Goal: Task Accomplishment & Management: Manage account settings

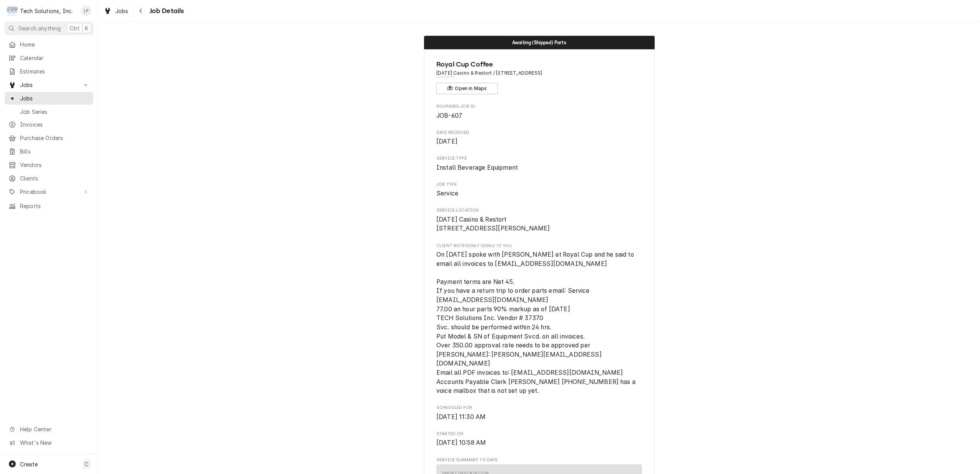
scroll to position [154, 0]
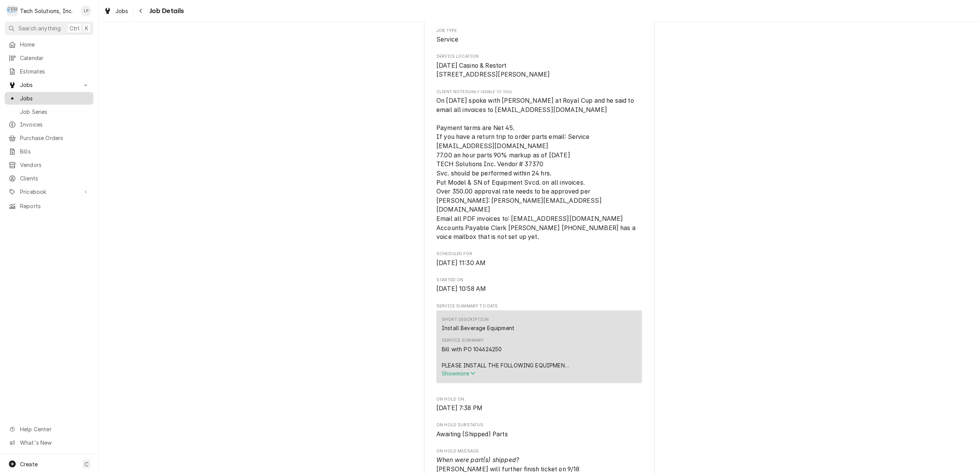
click at [32, 95] on span "Jobs" at bounding box center [55, 98] width 70 height 8
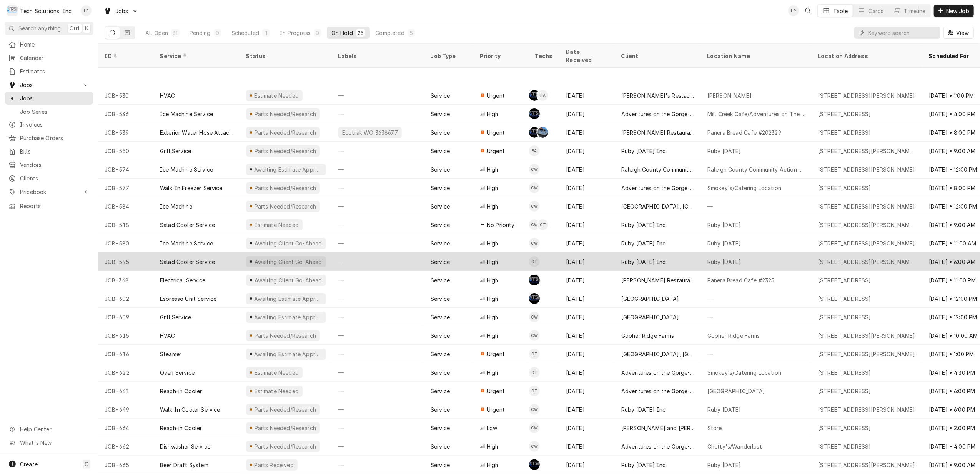
scroll to position [54, 0]
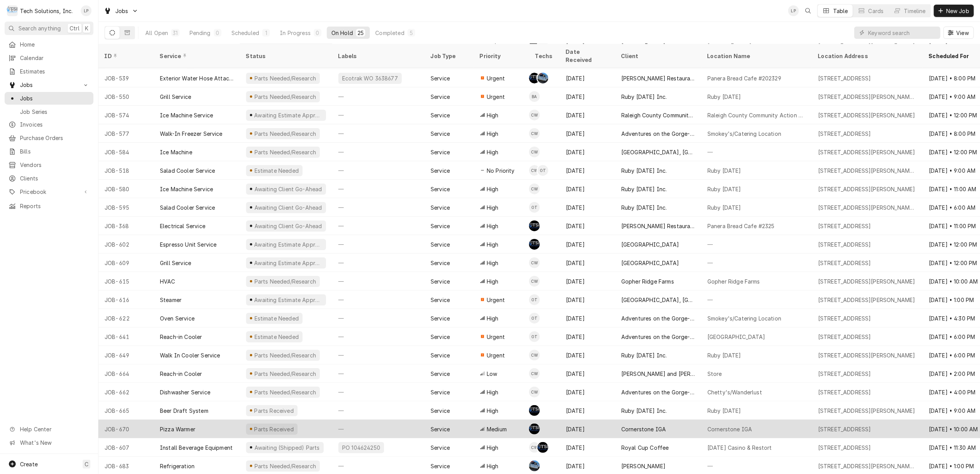
click at [396, 419] on div "—" at bounding box center [378, 428] width 92 height 18
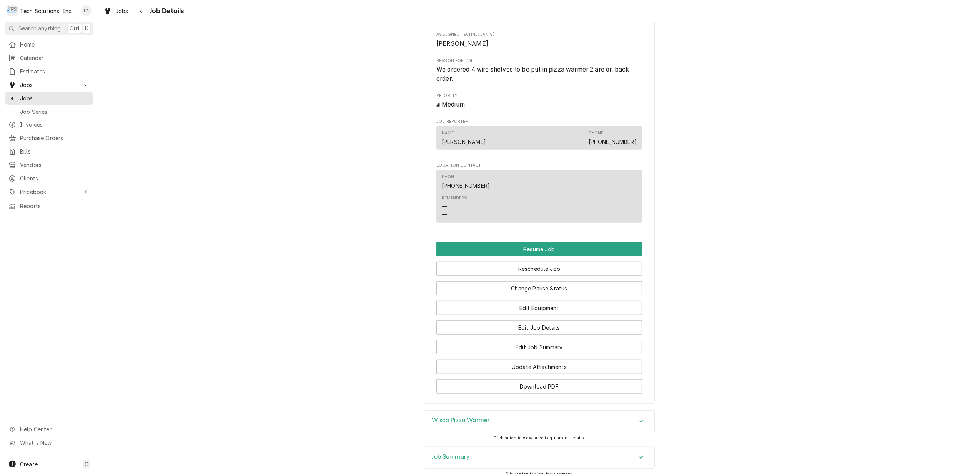
scroll to position [615, 0]
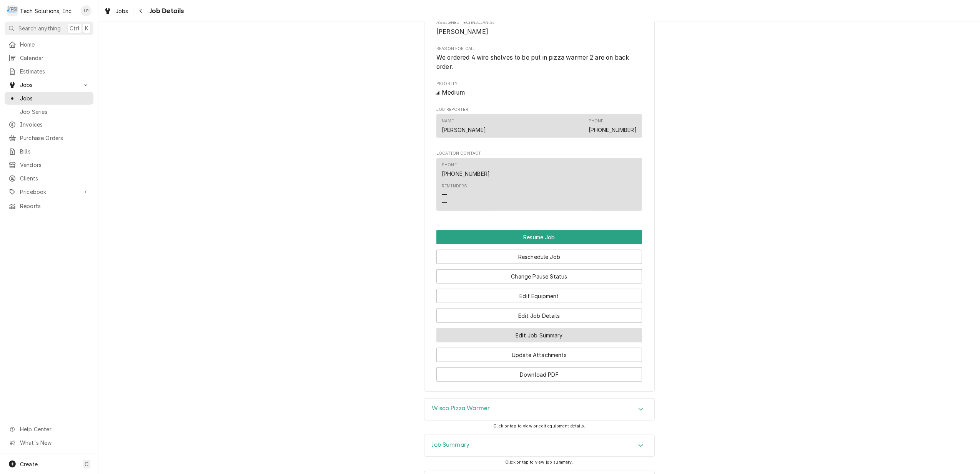
click at [562, 337] on button "Edit Job Summary" at bounding box center [539, 335] width 206 height 14
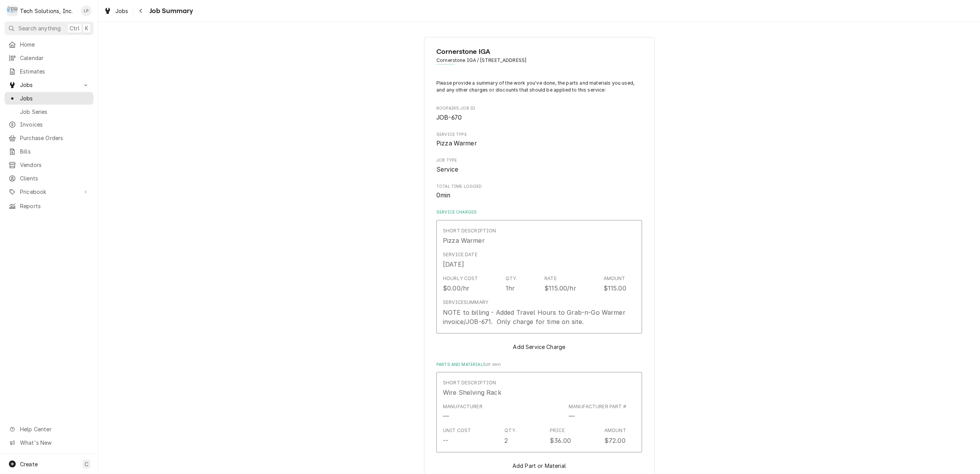
type textarea "x"
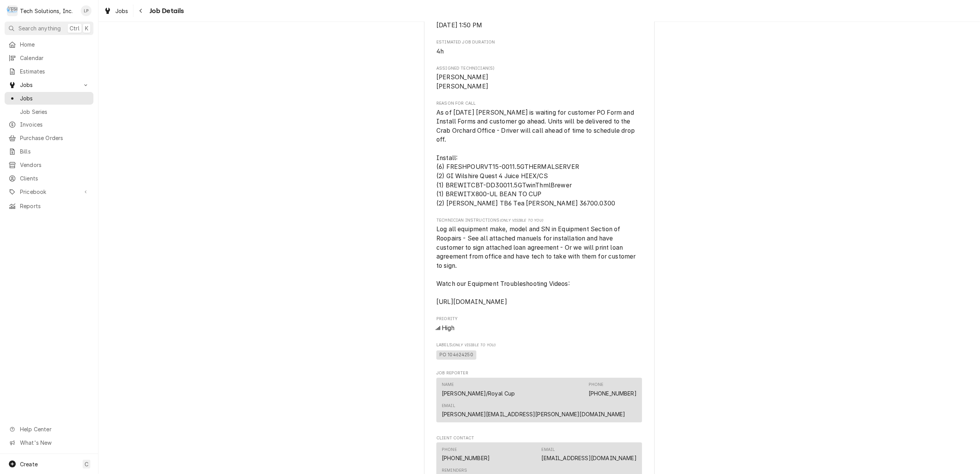
scroll to position [1012, 0]
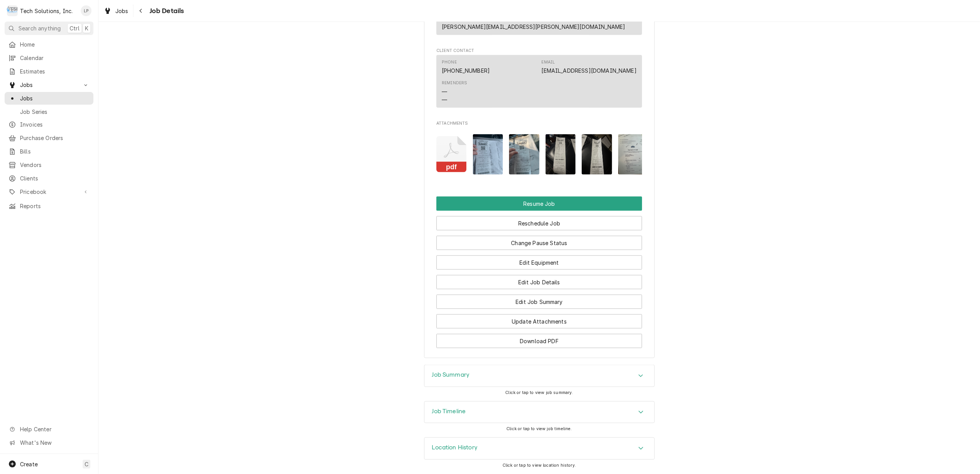
click at [638, 411] on icon "Accordion Header" at bounding box center [640, 412] width 5 height 6
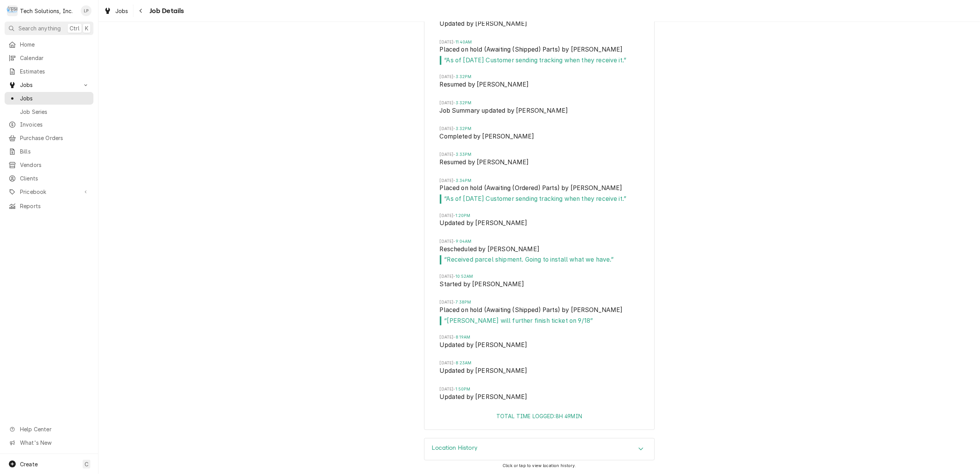
scroll to position [1578, 0]
drag, startPoint x: 434, startPoint y: 300, endPoint x: 480, endPoint y: 304, distance: 46.3
click at [480, 304] on div "[DATE] 10:58AM Created by [PERSON_NAME][DATE] 10:58AM Started by [PERSON_NAME] …" at bounding box center [539, 135] width 230 height 554
drag, startPoint x: 480, startPoint y: 304, endPoint x: 469, endPoint y: 302, distance: 10.6
copy li "Wed, Sep 17, 2025 - 7:38PM Placed on hold"
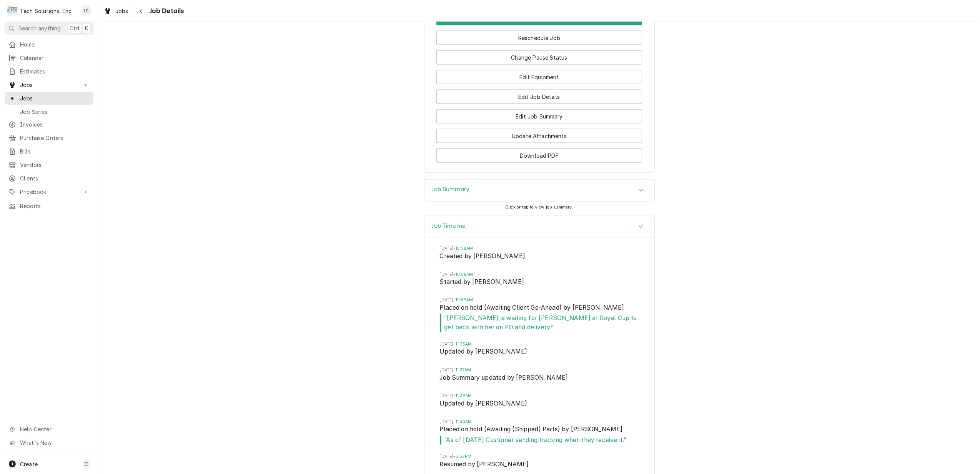
scroll to position [1167, 0]
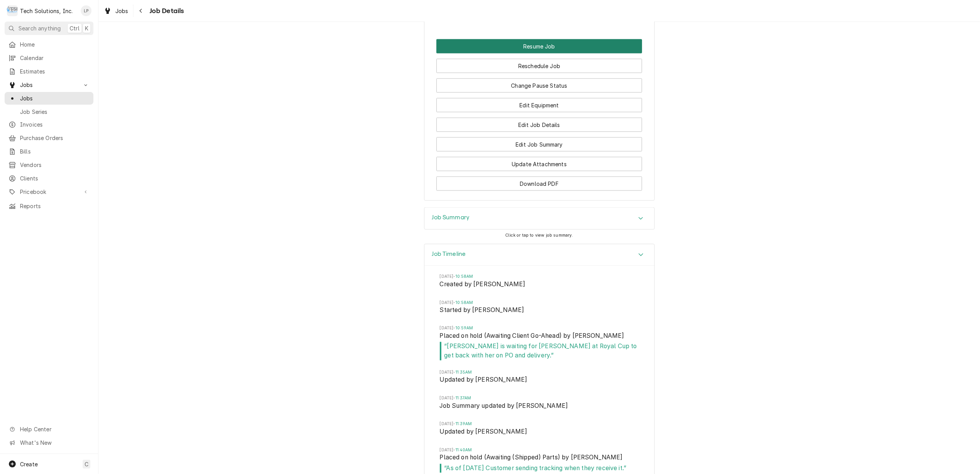
click at [542, 46] on button "Resume Job" at bounding box center [539, 46] width 206 height 14
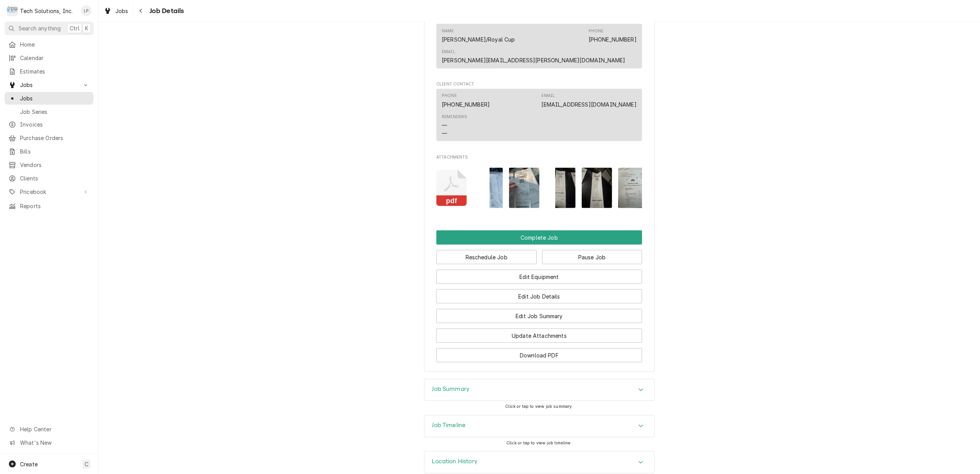
scroll to position [931, 0]
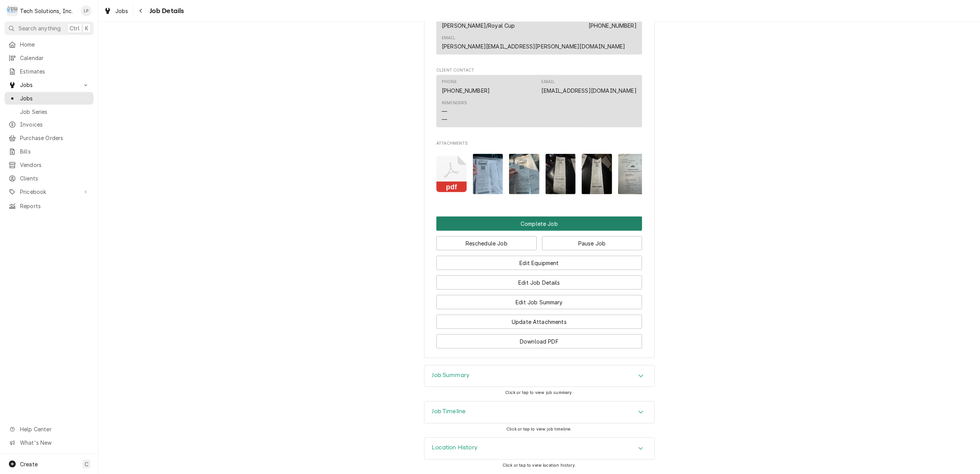
click at [527, 218] on button "Complete Job" at bounding box center [539, 223] width 206 height 14
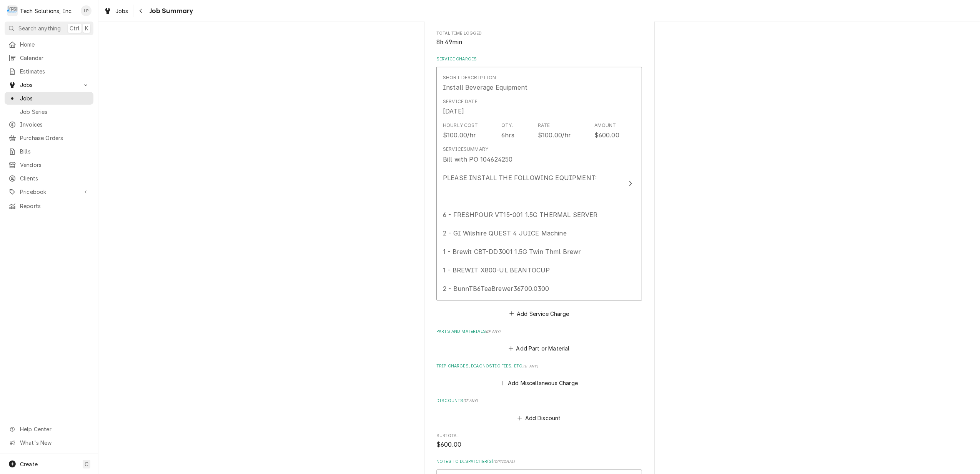
scroll to position [154, 0]
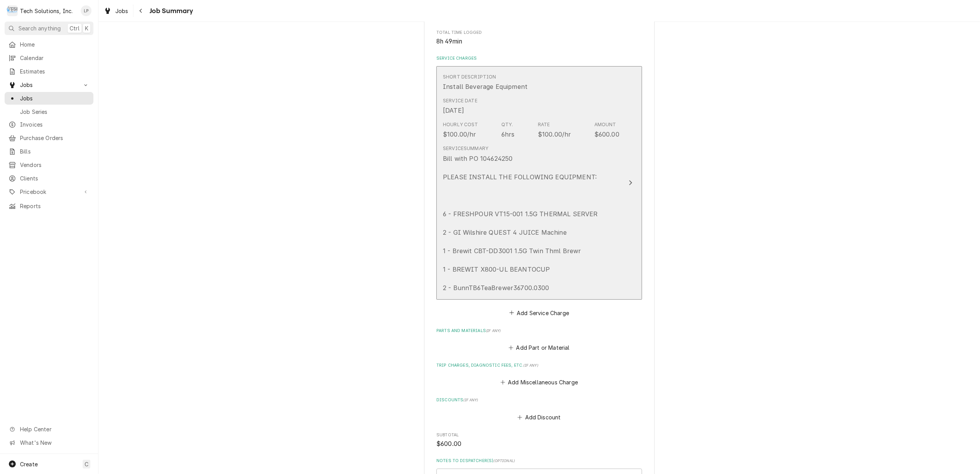
click at [628, 183] on icon "Update Line Item" at bounding box center [630, 183] width 4 height 6
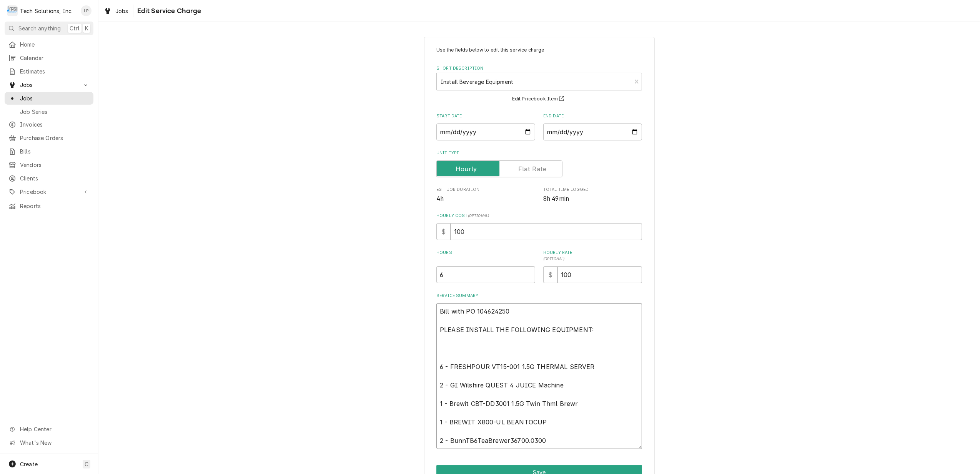
click at [436, 309] on textarea "Bill with PO 104624250 PLEASE INSTALL THE FOLLOWING EQUIPMENT: 6 - FRESHPOUR VT…" at bounding box center [539, 376] width 206 height 146
type textarea "x"
type textarea "Bill with PO 104624250 PLEASE INSTALL THE FOLLOWING EQUIPMENT: 6 - FRESHPOUR VT…"
type textarea "x"
type textarea "Bill with PO 104624250 PLEASE INSTALL THE FOLLOWING EQUIPMENT: 6 - FRESHPOUR VT…"
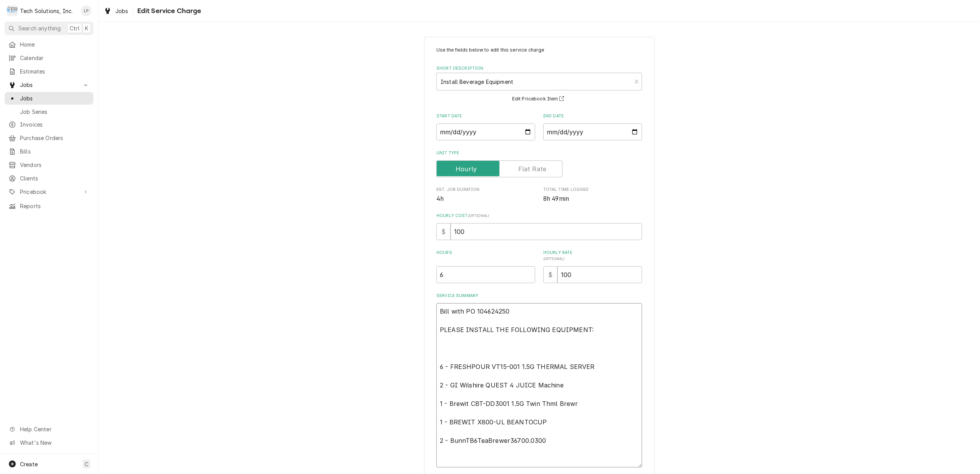
type textarea "x"
type textarea "Bill with PO 104624250 PLEASE INSTALL THE FOLLOWING EQUIPMENT: 6 - FRESHPOUR VT…"
click at [437, 309] on textarea "Bill with PO 104624250 PLEASE INSTALL THE FOLLOWING EQUIPMENT: 6 - FRESHPOUR VT…" at bounding box center [539, 389] width 206 height 173
paste textarea "Wed, Sep 17, 2025 - 7:38PM Placed on hold"
type textarea "x"
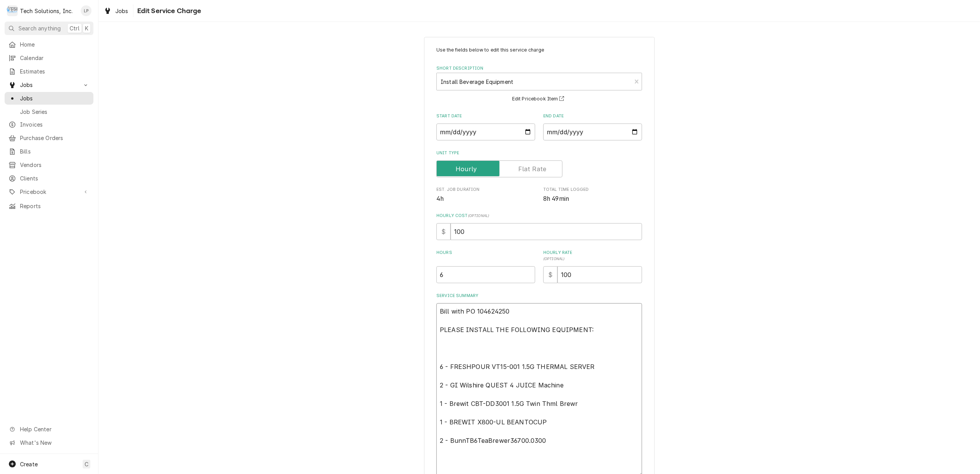
type textarea "Wed, Sep 17, 2025 - 7:38PM Placed on hold Bill with PO 104624250 PLEASE INSTALL…"
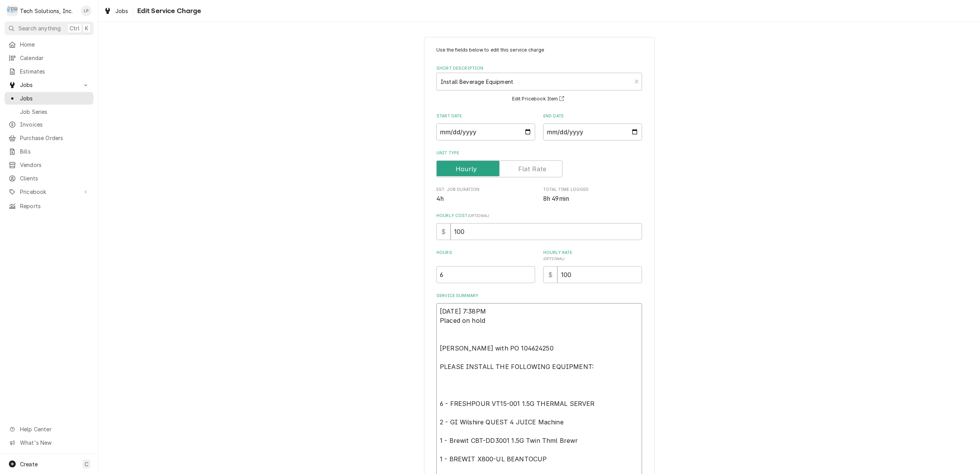
type textarea "x"
type textarea "Wed, Sep 17, 2025 - 7:38PM Placed on hold Bill with PO 104624250 PLEASE INSTALL…"
type textarea "x"
type textarea "Wed, Sep 17, 2025 - 7:38PM Placed on hold n Bill with PO 104624250 PLEASE INSTA…"
type textarea "x"
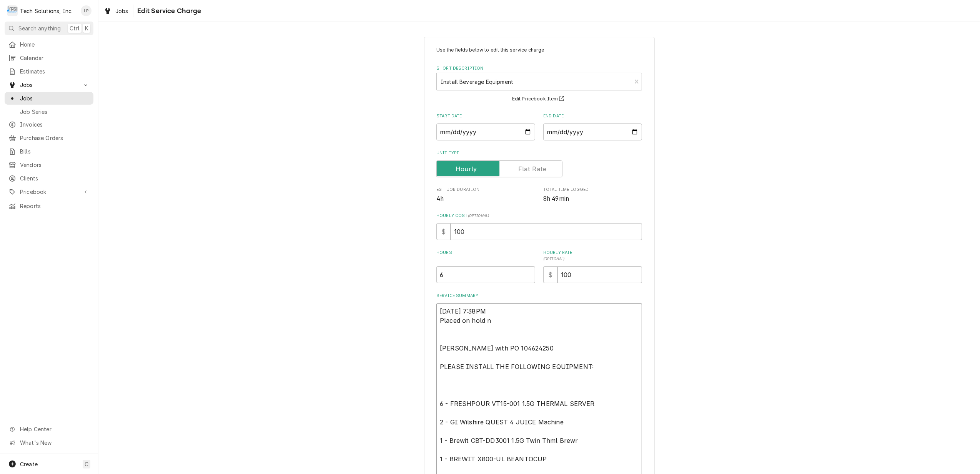
type textarea "Wed, Sep 17, 2025 - 7:38PM Placed on hold ne Bill with PO 104624250 PLEASE INST…"
type textarea "x"
type textarea "Wed, Sep 17, 2025 - 7:38PM Placed on hold nee Bill with PO 104624250 PLEASE INS…"
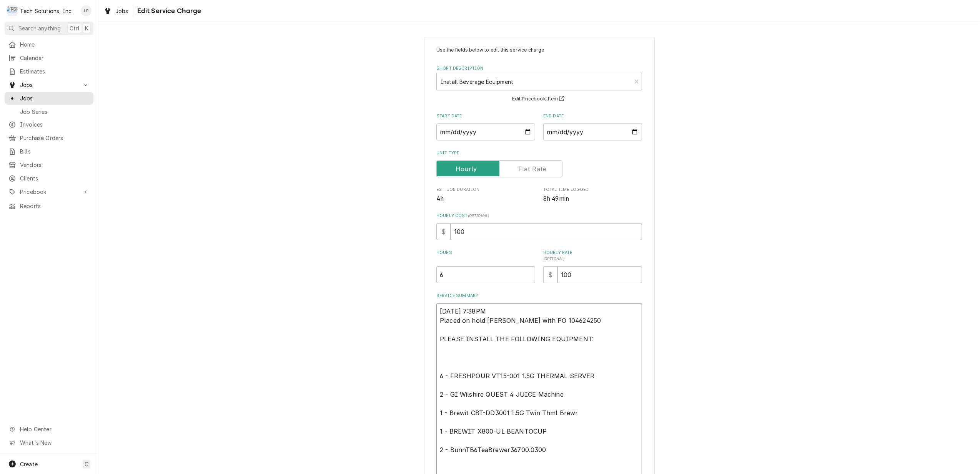
type textarea "x"
type textarea "Wed, Sep 17, 2025 - 7:38PM Placed on hold need Bill with PO 104624250 PLEASE IN…"
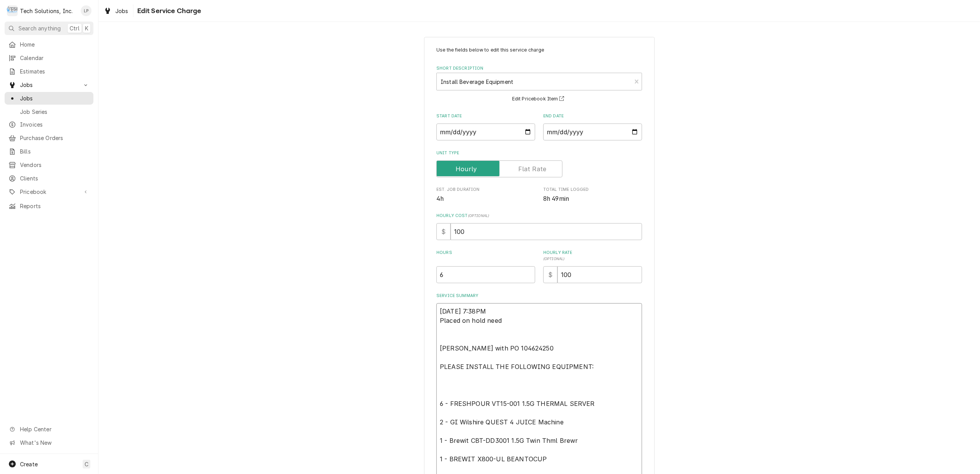
type textarea "x"
type textarea "Wed, Sep 17, 2025 - 7:38PM Placed on hold need Bill with PO 104624250 PLEASE IN…"
type textarea "x"
type textarea "Wed, Sep 17, 2025 - 7:38PM Placed on hold need t Bill with PO 104624250 PLEASE …"
type textarea "x"
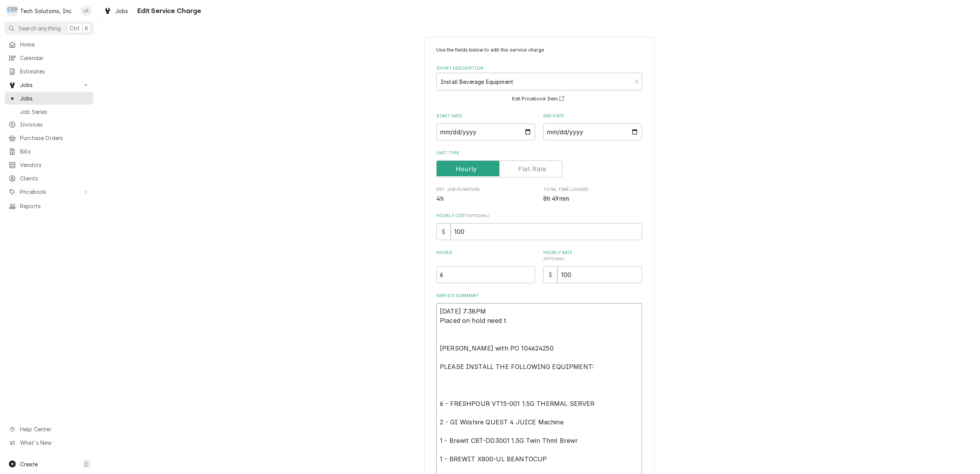
type textarea "Wed, Sep 17, 2025 - 7:38PM Placed on hold need to Bill with PO 104624250 PLEASE…"
type textarea "x"
type textarea "Wed, Sep 17, 2025 - 7:38PM Placed on hold need to Bill with PO 104624250 PLEASE…"
type textarea "x"
type textarea "Wed, Sep 17, 2025 - 7:38PM Placed on hold need to c Bill with PO 104624250 PLEA…"
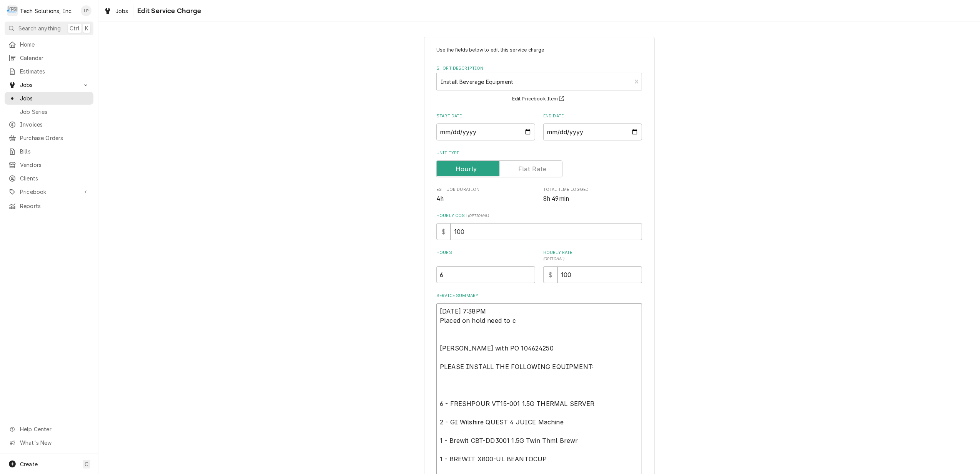
type textarea "x"
type textarea "Wed, Sep 17, 2025 - 7:38PM Placed on hold need to co Bill with PO 104624250 PLE…"
type textarea "x"
type textarea "Wed, Sep 17, 2025 - 7:38PM Placed on hold need to con Bill with PO 104624250 PL…"
type textarea "x"
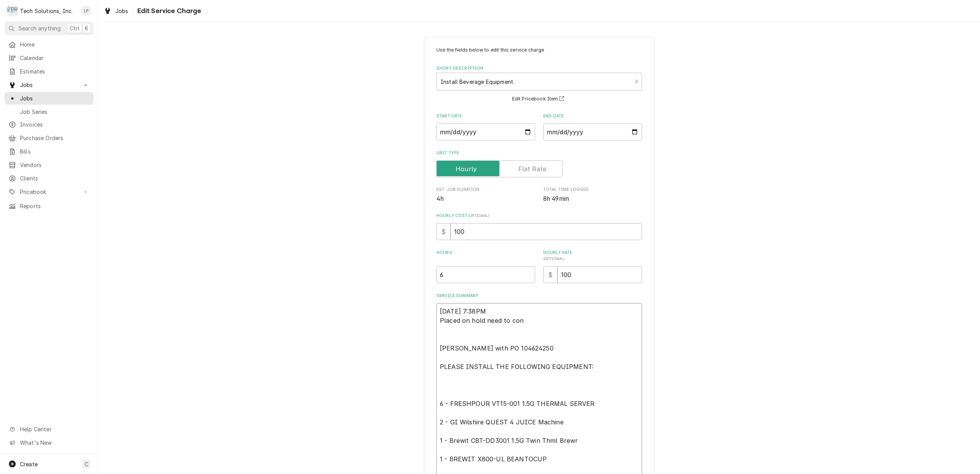
type textarea "Wed, Sep 17, 2025 - 7:38PM Placed on hold need to cont Bill with PO 104624250 P…"
type textarea "x"
type textarea "Wed, Sep 17, 2025 - 7:38PM Placed on hold need to conta Bill with PO 104624250 …"
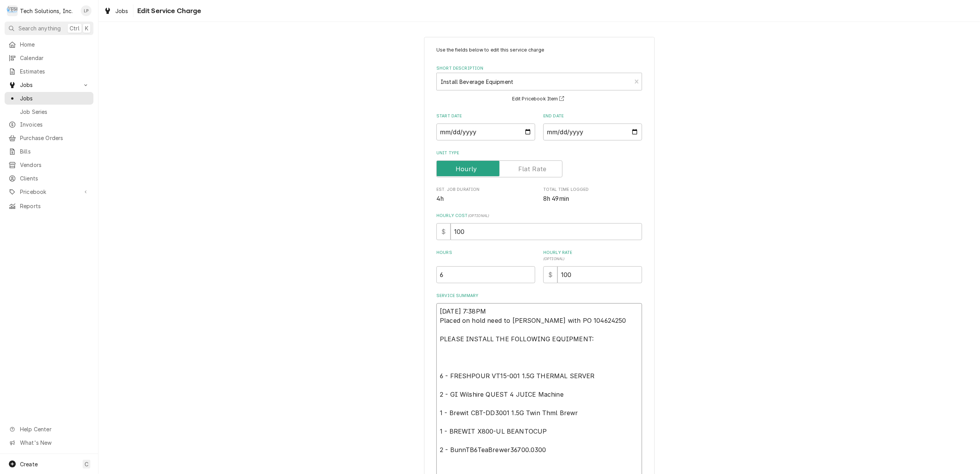
type textarea "x"
type textarea "Wed, Sep 17, 2025 - 7:38PM Placed on hold need to contac Bill with PO 104624250…"
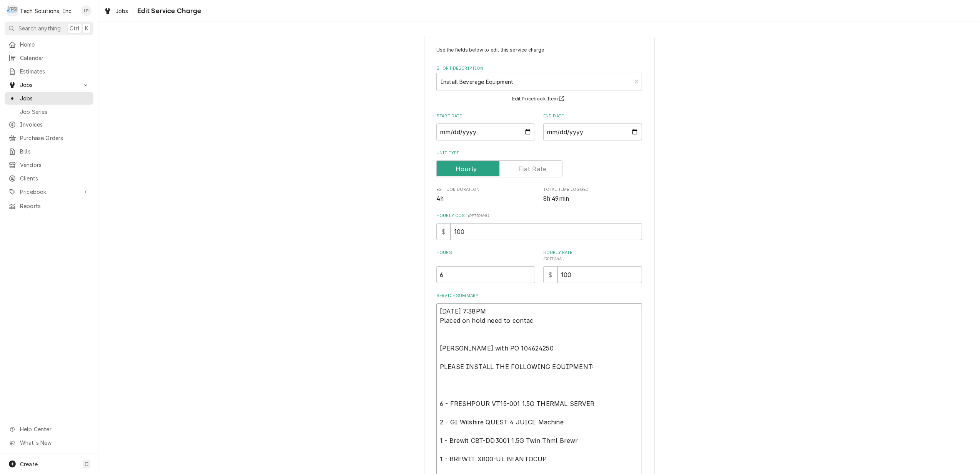
type textarea "x"
type textarea "Wed, Sep 17, 2025 - 7:38PM Placed on hold need to contact Bill with PO 10462425…"
type textarea "x"
type textarea "Wed, Sep 17, 2025 - 7:38PM Placed on hold need to contact Bill with PO 10462425…"
type textarea "x"
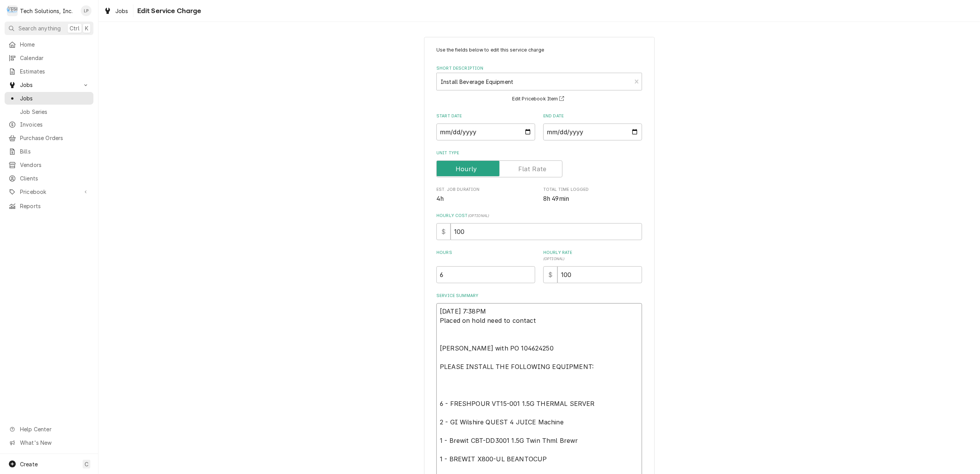
type textarea "Wed, Sep 17, 2025 - 7:38PM Placed on hold need to contact R Bill with PO 104624…"
type textarea "x"
type textarea "Wed, Sep 17, 2025 - 7:38PM Placed on hold need to contact Ro Bill with PO 10462…"
type textarea "x"
type textarea "Wed, Sep 17, 2025 - 7:38PM Placed on hold need to contact Roy Bill with PO 1046…"
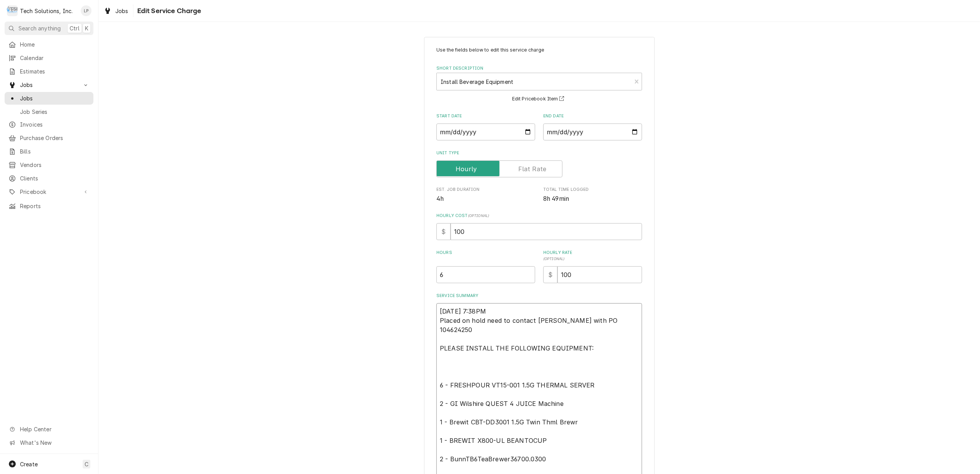
type textarea "x"
type textarea "Wed, Sep 17, 2025 - 7:38PM Placed on hold need to contact Roya Bill with PO 104…"
type textarea "x"
type textarea "Wed, Sep 17, 2025 - 7:38PM Placed on hold need to contact Royal Bill with PO 10…"
type textarea "x"
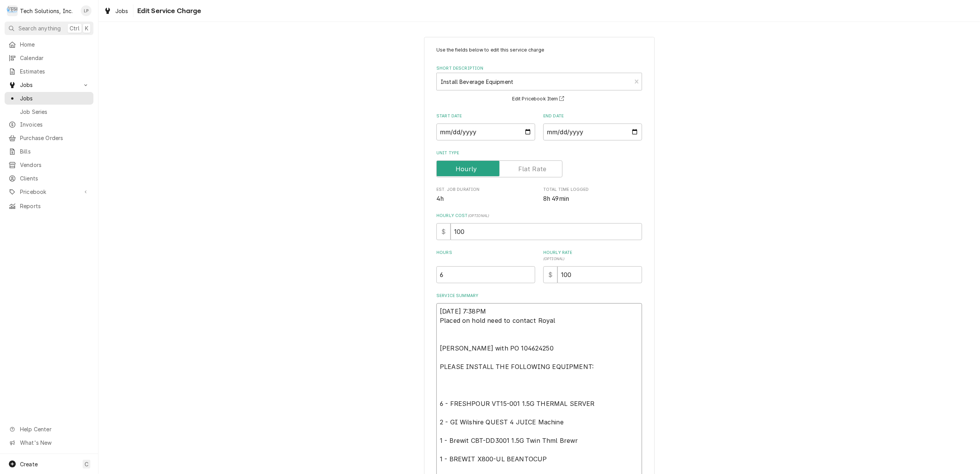
type textarea "Wed, Sep 17, 2025 - 7:38PM Placed on hold need to contact Royal Bill with PO 10…"
type textarea "x"
type textarea "Wed, Sep 17, 2025 - 7:38PM Placed on hold need to contact Royal C Bill with PO …"
type textarea "x"
type textarea "Wed, Sep 17, 2025 - 7:38PM Placed on hold need to contact Royal Cu Bill with PO…"
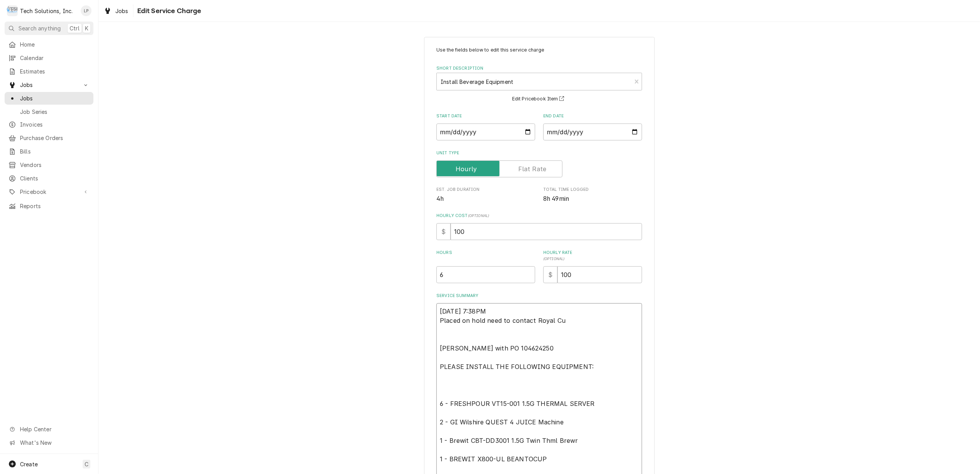
type textarea "x"
type textarea "Wed, Sep 17, 2025 - 7:38PM Placed on hold need to contact Royal Cup Bill with P…"
click at [554, 309] on textarea "Wed, Sep 17, 2025 - 7:38PM Placed on hold need to contact Royal Cup Bill with P…" at bounding box center [539, 394] width 206 height 183
type textarea "x"
type textarea "Wed, Sep 17, 2025 - 7:38PM Placed on hold need to contact Royal Cup Bill with P…"
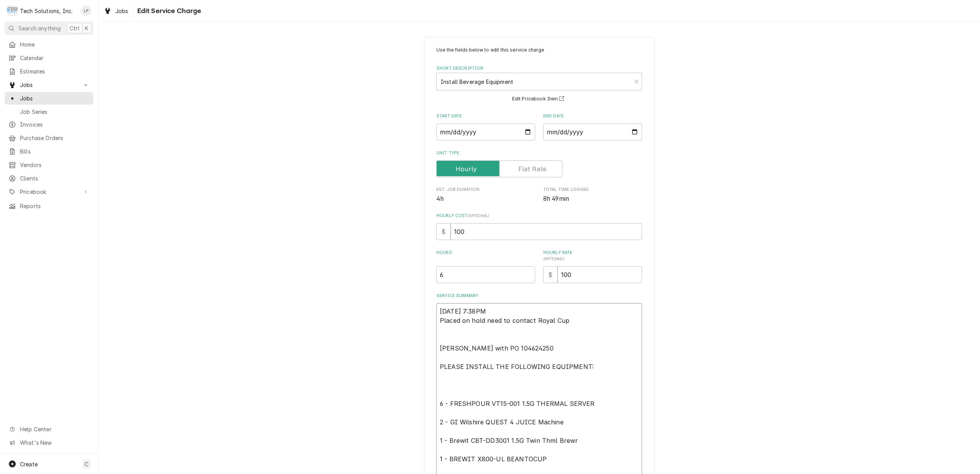
type textarea "x"
type textarea "Wed, Sep 17, 2025 - 7:38PM - Placed on hold need to contact Royal Cup Bill with…"
type textarea "x"
type textarea "Wed, Sep 17, 2025 - 7:38PM - Placed on hold need to contact Royal Cup Bill with…"
type textarea "x"
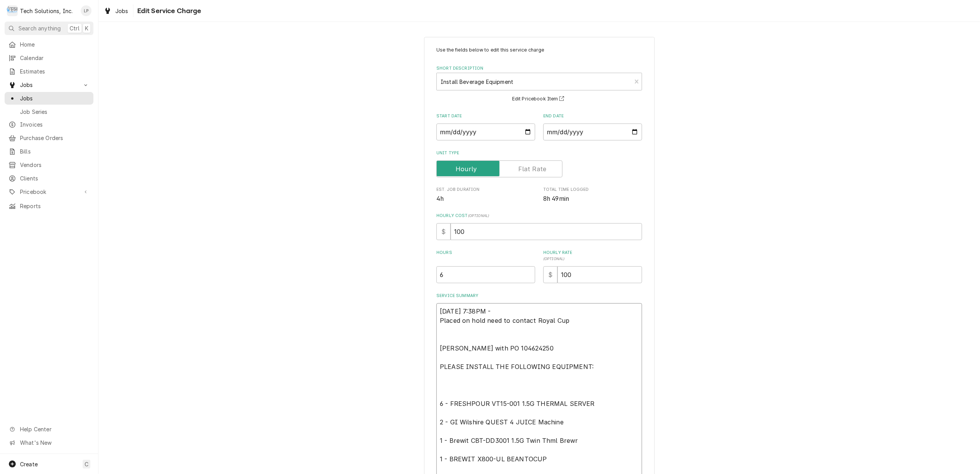
type textarea "Wed, Sep 17, 2025 - 7:38PM - C Placed on hold need to contact Royal Cup Bill wi…"
type textarea "x"
type textarea "Wed, Sep 17, 2025 - 7:38PM - Co Placed on hold need to contact Royal Cup Bill w…"
type textarea "x"
type textarea "Wed, Sep 17, 2025 - 7:38PM - Com Placed on hold need to contact Royal Cup Bill …"
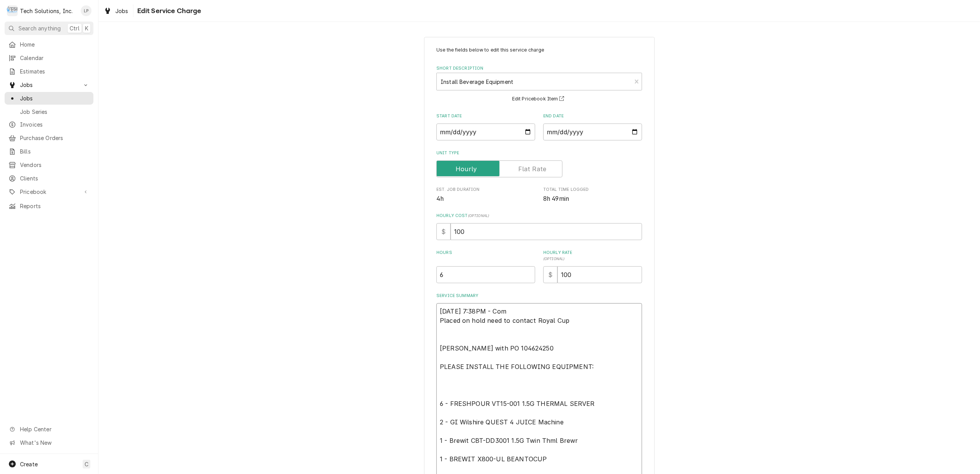
type textarea "x"
type textarea "Wed, Sep 17, 2025 - 7:38PM - Comp Placed on hold need to contact Royal Cup Bill…"
type textarea "x"
type textarea "Wed, Sep 17, 2025 - 7:38PM - Compl Placed on hold need to contact Royal Cup Bil…"
type textarea "x"
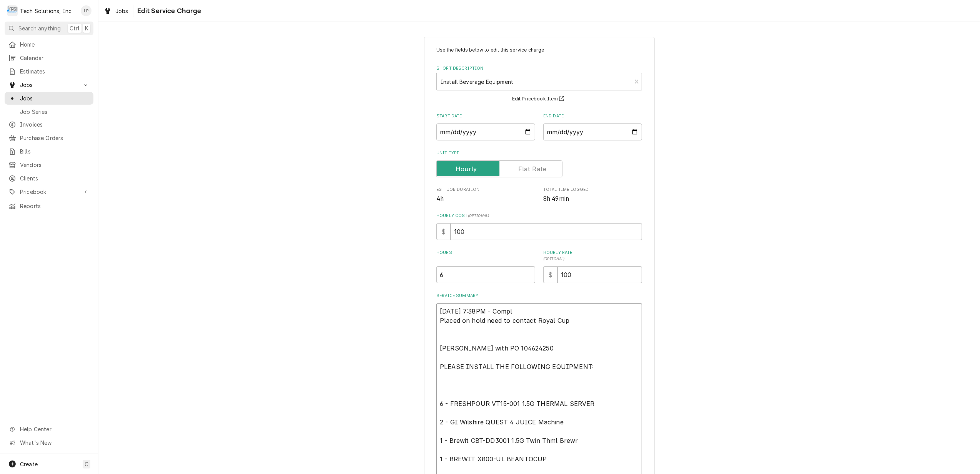
type textarea "Wed, Sep 17, 2025 - 7:38PM - Comple Placed on hold need to contact Royal Cup Bi…"
type textarea "x"
type textarea "Wed, Sep 17, 2025 - 7:38PM - Complet Placed on hold need to contact Royal Cup B…"
type textarea "x"
type textarea "Wed, Sep 17, 2025 - 7:38PM - Complete Placed on hold need to contact Royal Cup …"
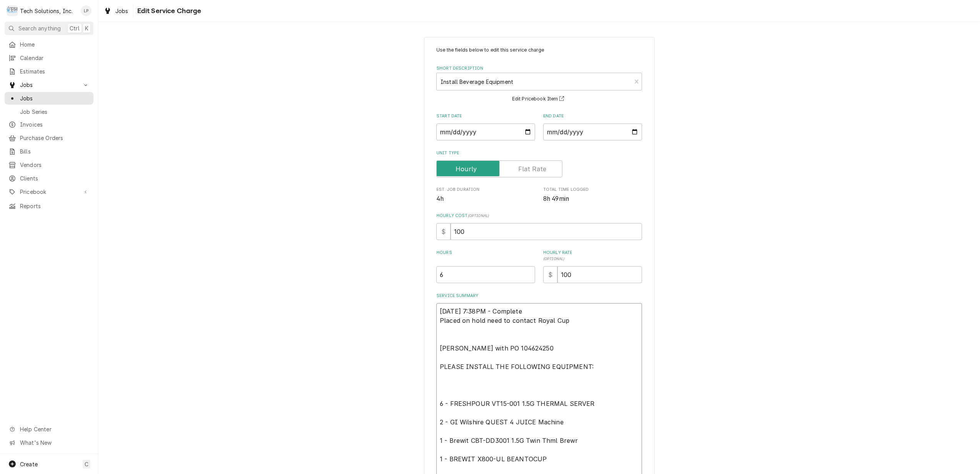
type textarea "x"
type textarea "Wed, Sep 17, 2025 - 7:38PM - Completed Placed on hold need to contact Royal Cup…"
click at [438, 310] on textarea "Wed, Sep 17, 2025 - 7:38PM - Completed Placed on hold need to contact Royal Cup…" at bounding box center [539, 394] width 206 height 183
type textarea "x"
type textarea "Wed, Sep 17, 2025 - 7:38PM - Completed Placed on hold need to contact Royal Cup…"
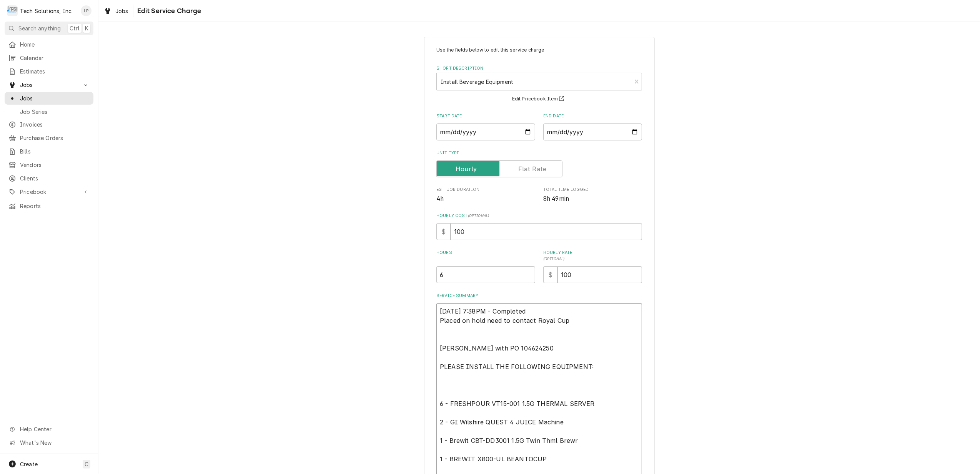
type textarea "x"
type textarea "Wed, Sep 17, 2025 - 7:38PM - Completed Placed on hold need to contact Royal Cup…"
click at [438, 310] on textarea "Wed, Sep 17, 2025 - 7:38PM - Completed Placed on hold need to contact Royal Cup…" at bounding box center [539, 403] width 206 height 201
type textarea "x"
type textarea "D Wed, Sep 17, 2025 - 7:38PM - Completed Placed on hold need to contact Royal C…"
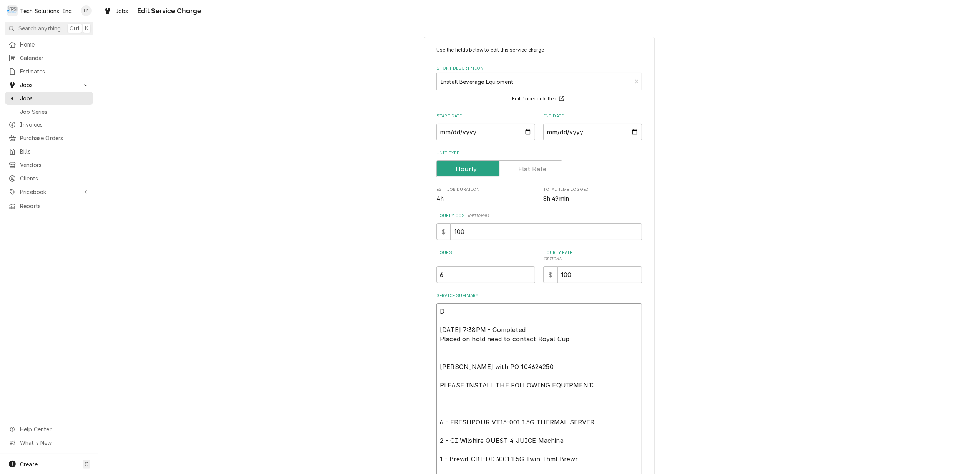
type textarea "x"
type textarea "Do Wed, Sep 17, 2025 - 7:38PM - Completed Placed on hold need to contact Royal …"
type textarea "x"
type textarea "Don Wed, Sep 17, 2025 - 7:38PM - Completed Placed on hold need to contact Royal…"
type textarea "x"
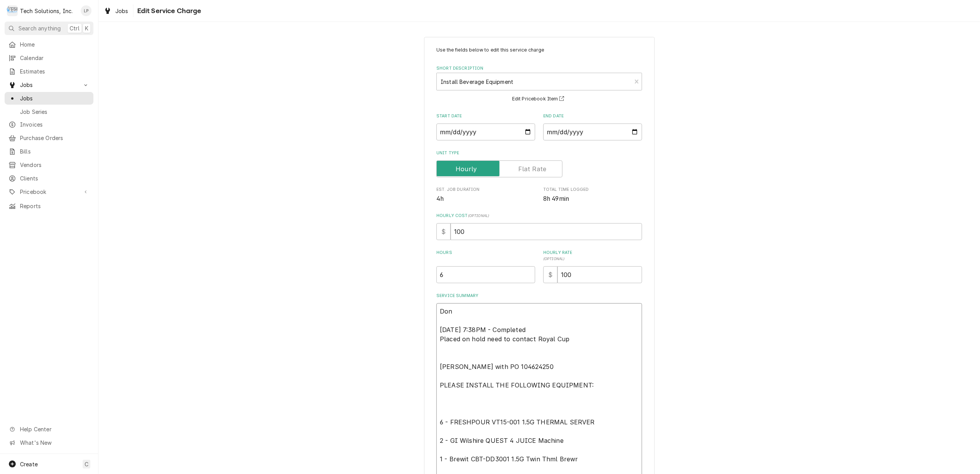
type textarea "Dont Wed, Sep 17, 2025 - 7:38PM - Completed Placed on hold need to contact Roya…"
type textarea "x"
type textarea "Dont' Wed, Sep 17, 2025 - 7:38PM - Completed Placed on hold need to contact Roy…"
type textarea "x"
type textarea "Dont' Wed, Sep 17, 2025 - 7:38PM - Completed Placed on hold need to contact Roy…"
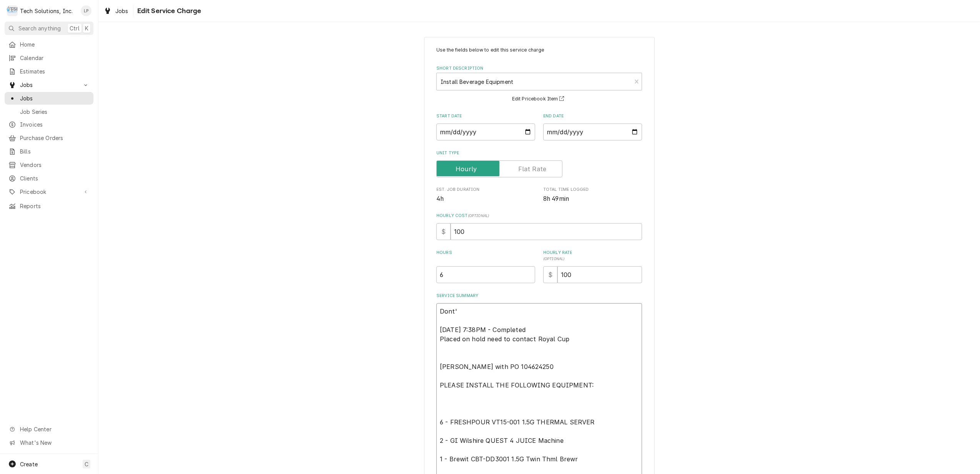
type textarea "x"
type textarea "Dont' B Wed, Sep 17, 2025 - 7:38PM - Completed Placed on hold need to contact R…"
type textarea "x"
type textarea "Dont' Bi Wed, Sep 17, 2025 - 7:38PM - Completed Placed on hold need to contact …"
type textarea "x"
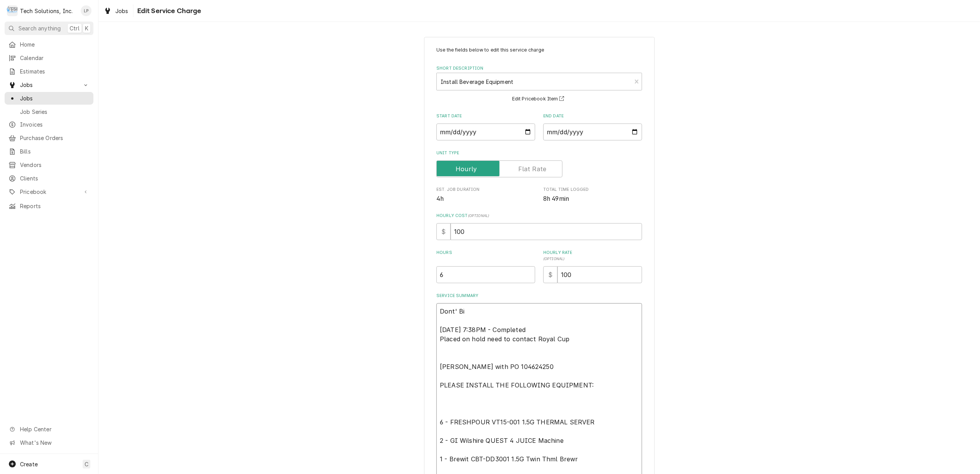
type textarea "Dont' Bil Wed, Sep 17, 2025 - 7:38PM - Completed Placed on hold need to contact…"
type textarea "x"
type textarea "Dont' Bill Wed, Sep 17, 2025 - 7:38PM - Completed Placed on hold need to contac…"
type textarea "x"
type textarea "Dont' Bil Wed, Sep 17, 2025 - 7:38PM - Completed Placed on hold need to contact…"
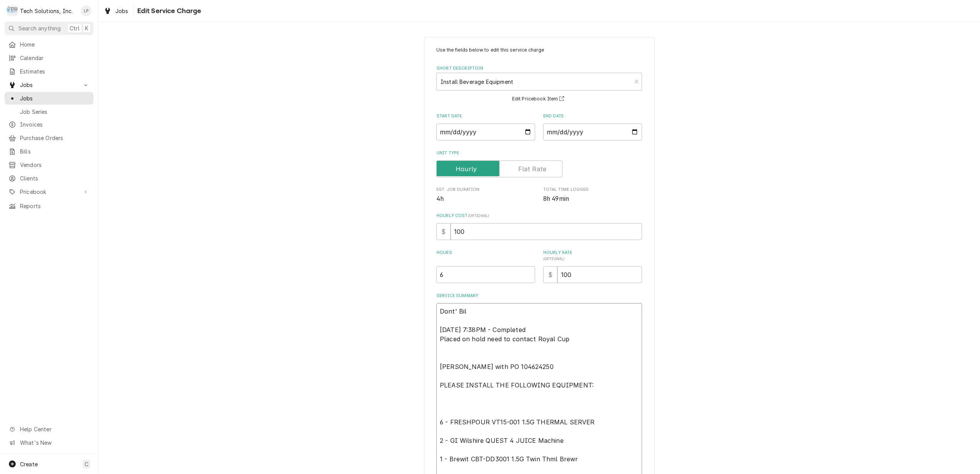
type textarea "x"
type textarea "Dont' Bi Wed, Sep 17, 2025 - 7:38PM - Completed Placed on hold need to contact …"
type textarea "x"
type textarea "Dont' B Wed, Sep 17, 2025 - 7:38PM - Completed Placed on hold need to contact R…"
type textarea "x"
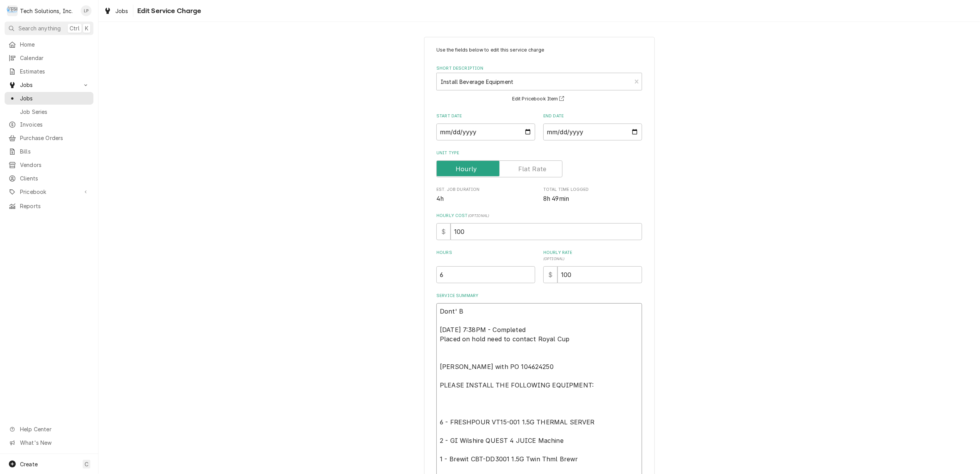
type textarea "Dont' Wed, Sep 17, 2025 - 7:38PM - Completed Placed on hold need to contact Roy…"
type textarea "x"
type textarea "Dont' Wed, Sep 17, 2025 - 7:38PM - Completed Placed on hold need to contact Roy…"
type textarea "x"
type textarea "Dont Wed, Sep 17, 2025 - 7:38PM - Completed Placed on hold need to contact Roya…"
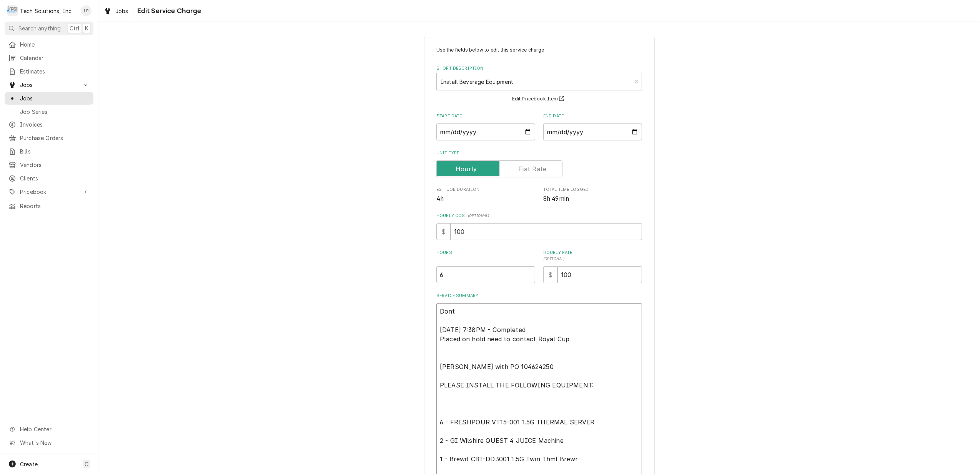
type textarea "x"
type textarea "Do Wed, Sep 17, 2025 - 7:38PM - Completed Placed on hold need to contact Royal …"
type textarea "x"
type textarea "D Wed, Sep 17, 2025 - 7:38PM - Completed Placed on hold need to contact Royal C…"
type textarea "x"
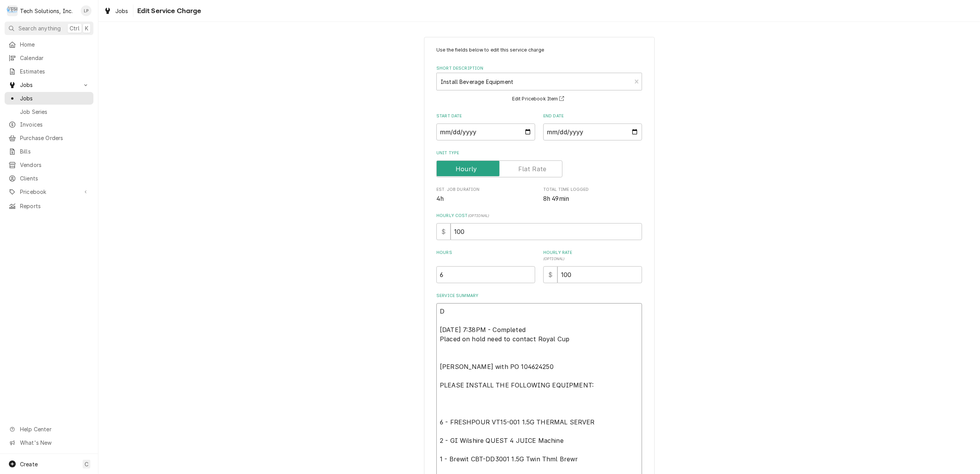
type textarea "Wed, Sep 17, 2025 - 7:38PM - Completed Placed on hold need to contact Royal Cup…"
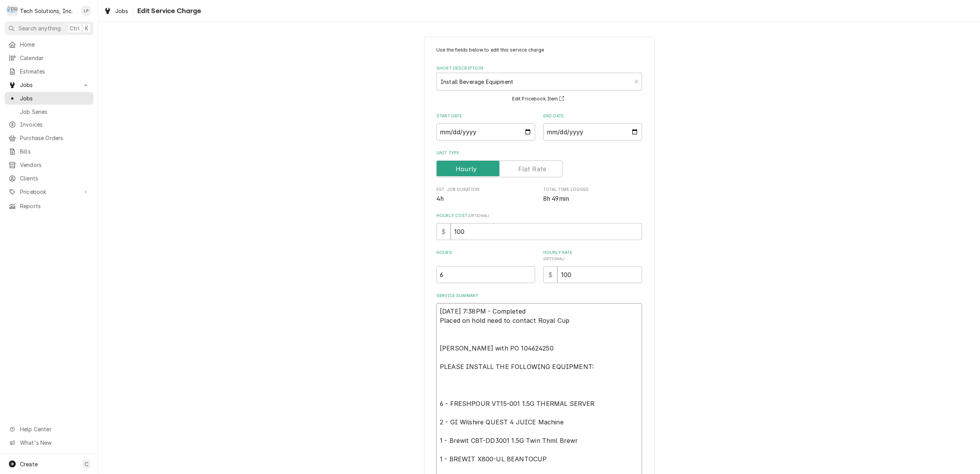
type textarea "x"
type textarea "D Wed, Sep 17, 2025 - 7:38PM - Completed Placed on hold need to contact Royal C…"
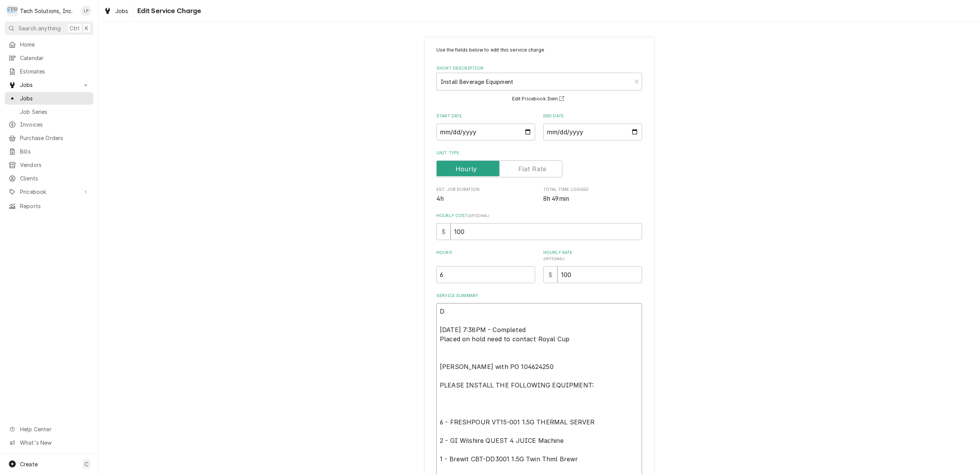
type textarea "x"
type textarea "DO Wed, Sep 17, 2025 - 7:38PM - Completed Placed on hold need to contact Royal …"
type textarea "x"
type textarea "DON Wed, Sep 17, 2025 - 7:38PM - Completed Placed on hold need to contact Royal…"
type textarea "x"
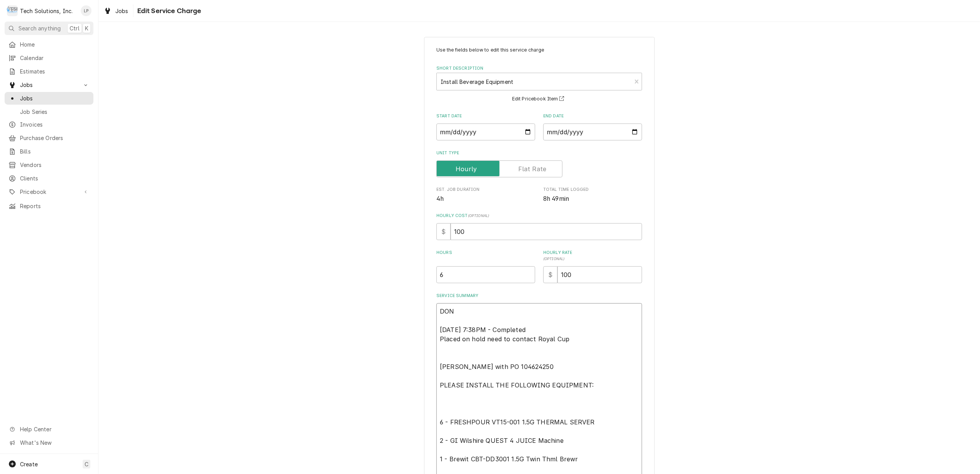
type textarea "DON' Wed, Sep 17, 2025 - 7:38PM - Completed Placed on hold need to contact Roya…"
type textarea "x"
type textarea "DON'T Wed, Sep 17, 2025 - 7:38PM - Completed Placed on hold need to contact Roy…"
type textarea "x"
type textarea "DON'T Wed, Sep 17, 2025 - 7:38PM - Completed Placed on hold need to contact Roy…"
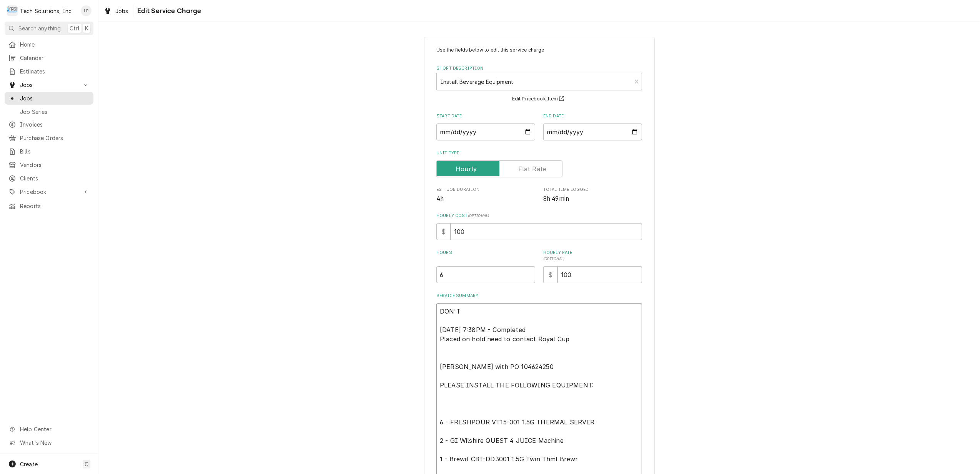
type textarea "x"
type textarea "DON'T B Wed, Sep 17, 2025 - 7:38PM - Completed Placed on hold need to contact R…"
type textarea "x"
type textarea "DON'T BI Wed, Sep 17, 2025 - 7:38PM - Completed Placed on hold need to contact …"
type textarea "x"
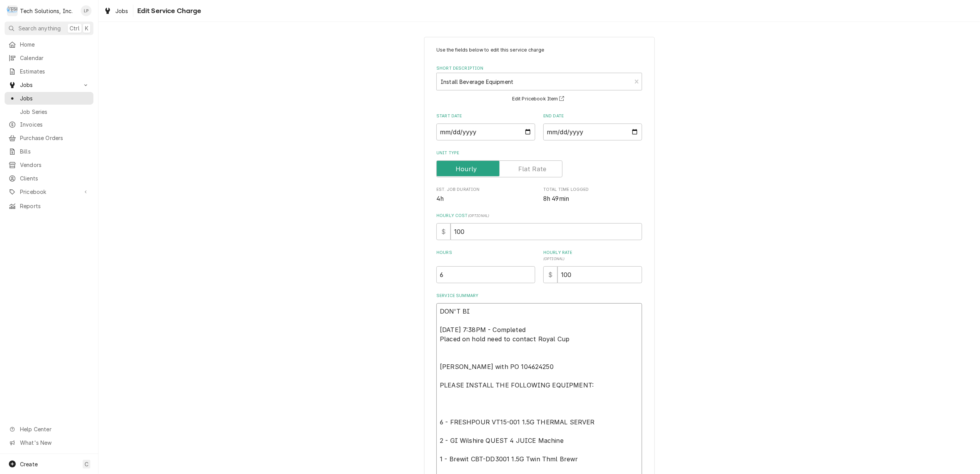
type textarea "DON'T BIL Wed, Sep 17, 2025 - 7:38PM - Completed Placed on hold need to contact…"
type textarea "x"
type textarea "DON'T BILL Wed, Sep 17, 2025 - 7:38PM - Completed Placed on hold need to contac…"
type textarea "x"
type textarea "DON'T BILL Wed, Sep 17, 2025 - 7:38PM - Completed Placed on hold need to contac…"
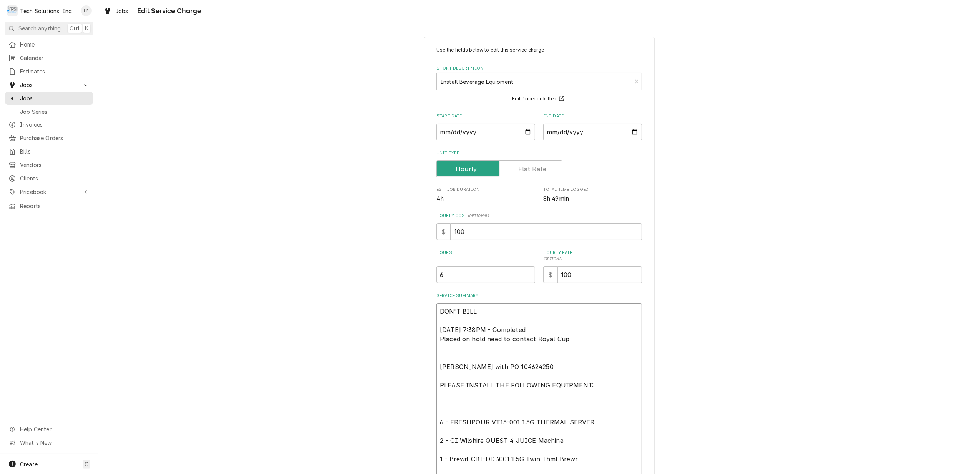
type textarea "x"
type textarea "DON'T BILL U Wed, Sep 17, 2025 - 7:38PM - Completed Placed on hold need to cont…"
type textarea "x"
type textarea "DON'T BILL UN Wed, Sep 17, 2025 - 7:38PM - Completed Placed on hold need to con…"
type textarea "x"
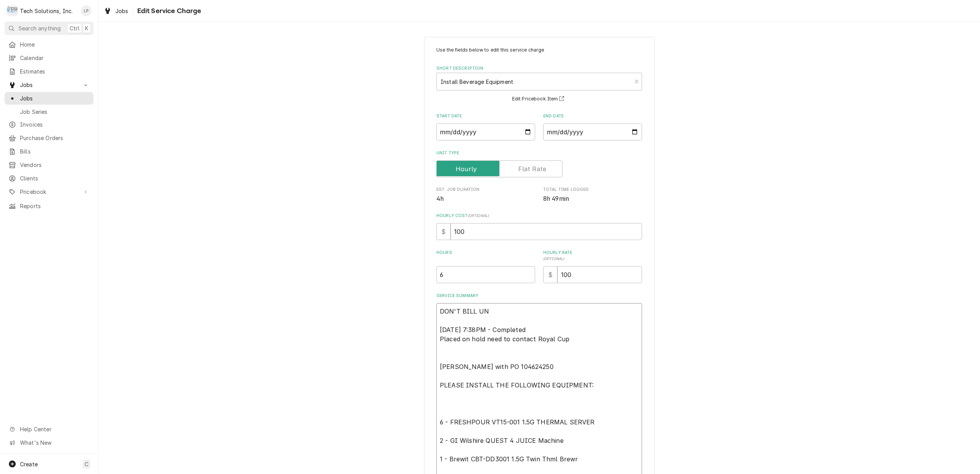
type textarea "DON'T BILL UNT Wed, Sep 17, 2025 - 7:38PM - Completed Placed on hold need to co…"
type textarea "x"
type textarea "DON'T BILL UNTI Wed, Sep 17, 2025 - 7:38PM - Completed Placed on hold need to c…"
type textarea "x"
type textarea "DON'T BILL UNTIL Wed, Sep 17, 2025 - 7:38PM - Completed Placed on hold need to …"
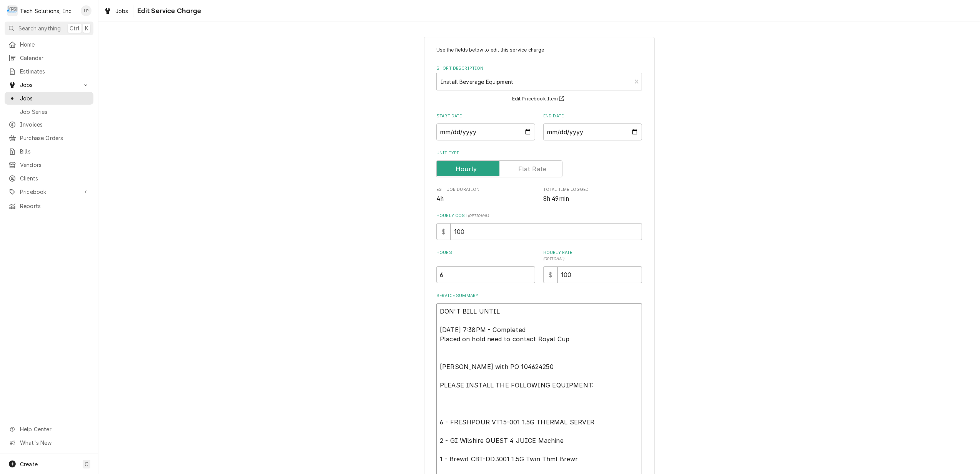
type textarea "x"
type textarea "DON'T BILL UNTIL Wed, Sep 17, 2025 - 7:38PM - Completed Placed on hold need to …"
type textarea "x"
type textarea "DON'T BILL UNTIL W Wed, Sep 17, 2025 - 7:38PM - Completed Placed on hold need t…"
type textarea "x"
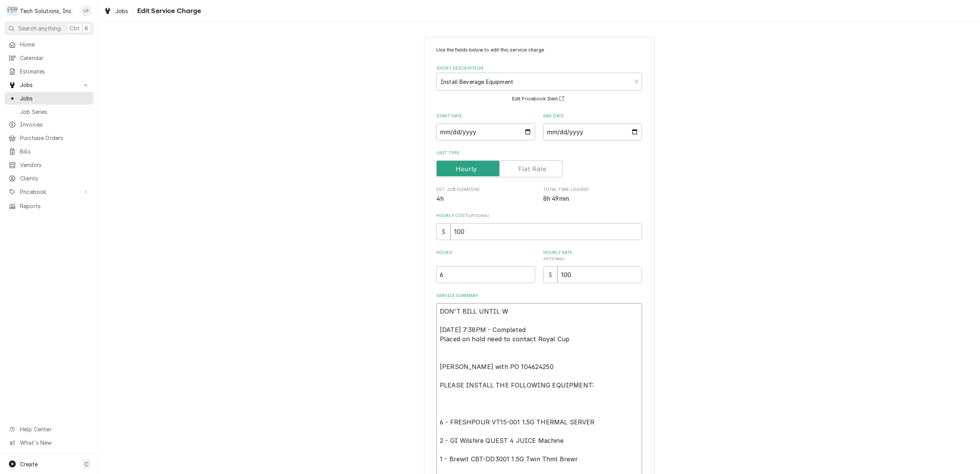
type textarea "DON'T BILL UNTIL WE Wed, Sep 17, 2025 - 7:38PM - Completed Placed on hold need …"
type textarea "x"
type textarea "DON'T BILL UNTIL WE Wed, Sep 17, 2025 - 7:38PM - Completed Placed on hold need …"
type textarea "x"
type textarea "DON'T BILL UNTIL WE G Wed, Sep 17, 2025 - 7:38PM - Completed Placed on hold nee…"
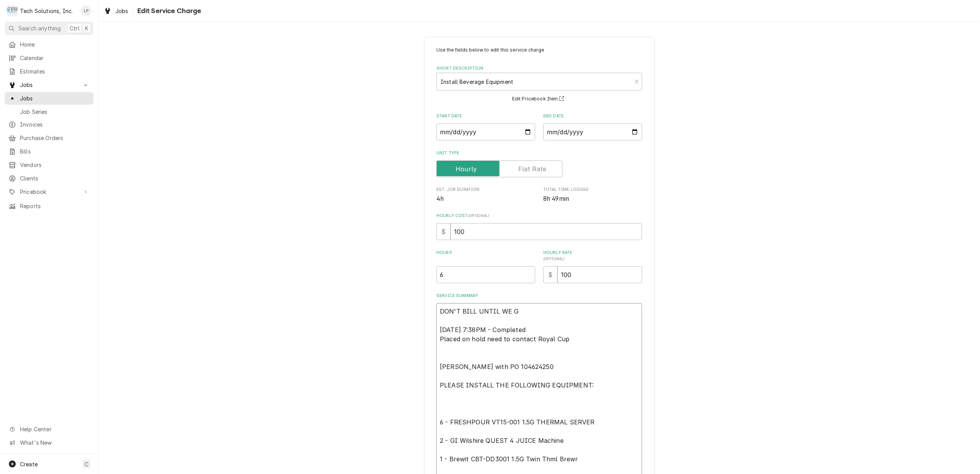
type textarea "x"
type textarea "DON'T BILL UNTIL WE GE Wed, Sep 17, 2025 - 7:38PM - Completed Placed on hold ne…"
type textarea "x"
type textarea "DON'T BILL UNTIL WE GET Wed, Sep 17, 2025 - 7:38PM - Completed Placed on hold n…"
type textarea "x"
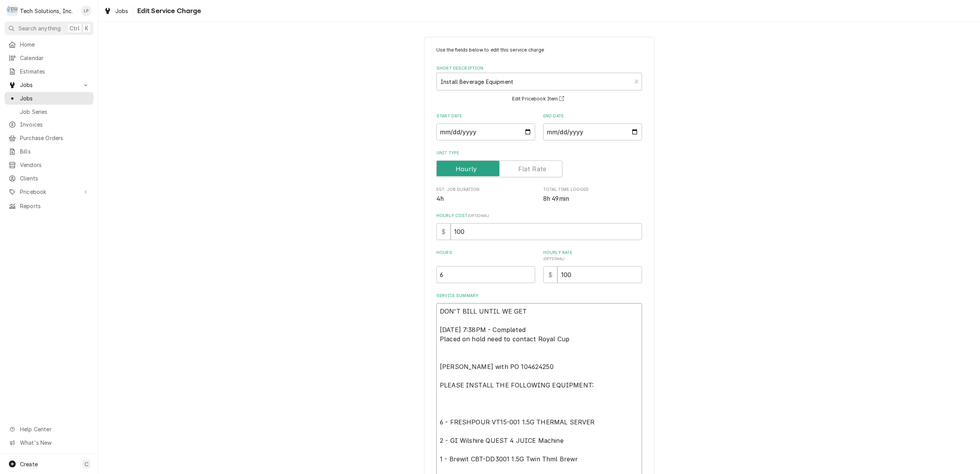
type textarea "DON'T BILL UNTIL WE GET Wed, Sep 17, 2025 - 7:38PM - Completed Placed on hold n…"
type textarea "x"
type textarea "DON'T BILL UNTIL WE GET O Wed, Sep 17, 2025 - 7:38PM - Completed Placed on hold…"
type textarea "x"
type textarea "DON'T BILL UNTIL WE GET OL Wed, Sep 17, 2025 - 7:38PM - Completed Placed on hol…"
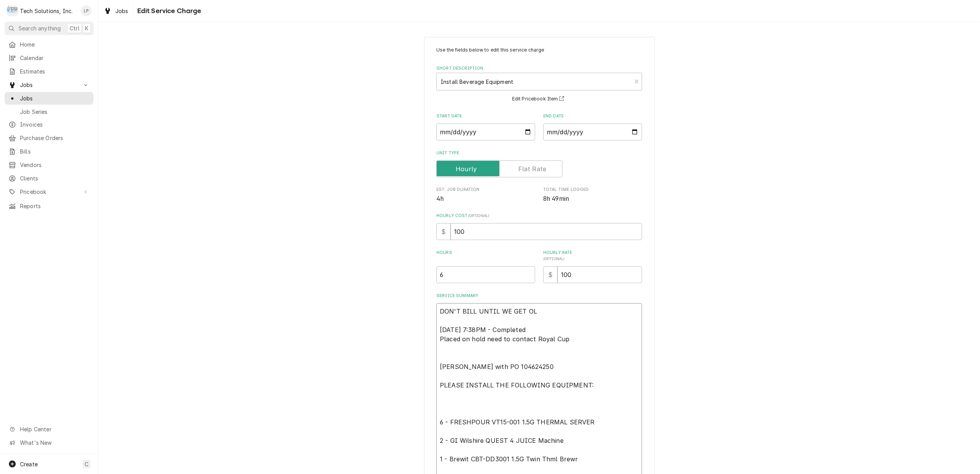
type textarea "x"
type textarea "DON'T BILL UNTIL WE GET OLD Wed, Sep 17, 2025 - 7:38PM - Completed Placed on ho…"
type textarea "x"
type textarea "DON'T BILL UNTIL WE GET OLD Wed, Sep 17, 2025 - 7:38PM - Completed Placed on ho…"
type textarea "x"
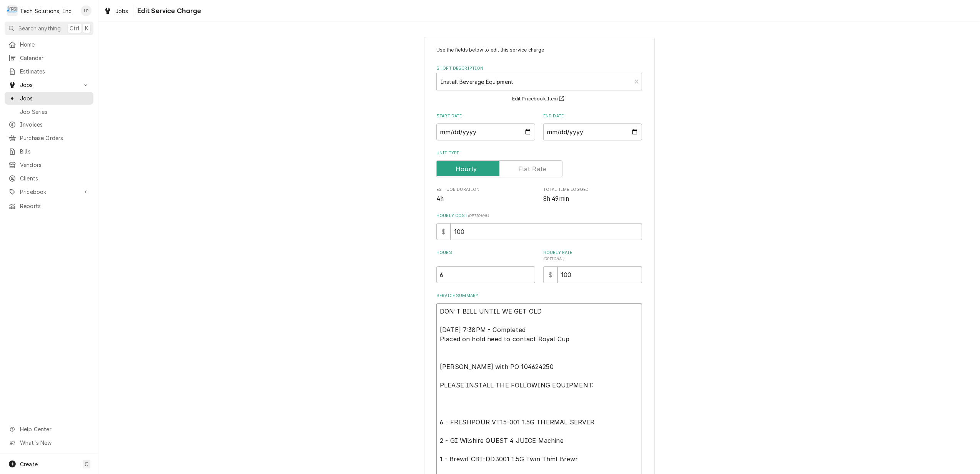
type textarea "DON'T BILL UNTIL WE GET OLD E Wed, Sep 17, 2025 - 7:38PM - Completed Placed on …"
type textarea "x"
type textarea "DON'T BILL UNTIL WE GET OLD EQ Wed, Sep 17, 2025 - 7:38PM - Completed Placed on…"
type textarea "x"
type textarea "DON'T BILL UNTIL WE GET OLD EQU Wed, Sep 17, 2025 - 7:38PM - Completed Placed o…"
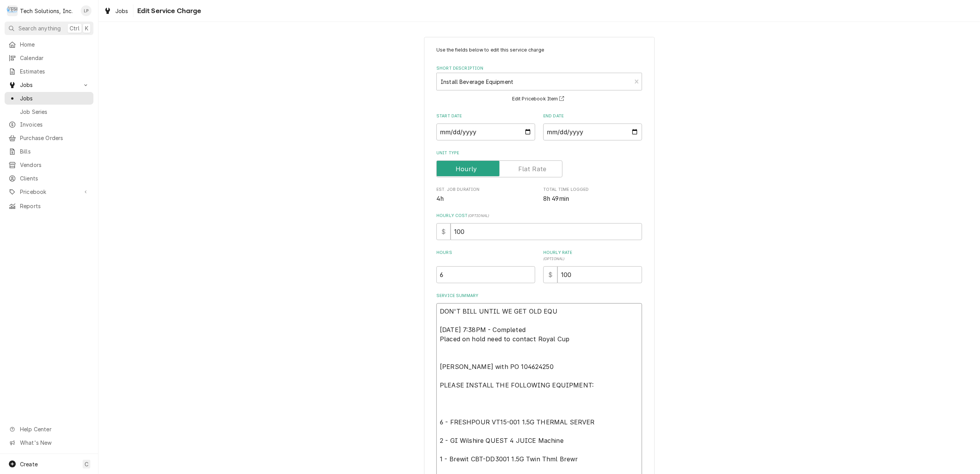
type textarea "x"
type textarea "DON'T BILL UNTIL WE GET OLD EQUI Wed, Sep 17, 2025 - 7:38PM - Completed Placed …"
type textarea "x"
type textarea "DON'T BILL UNTIL WE GET OLD EQUIP Wed, Sep 17, 2025 - 7:38PM - Completed Placed…"
type textarea "x"
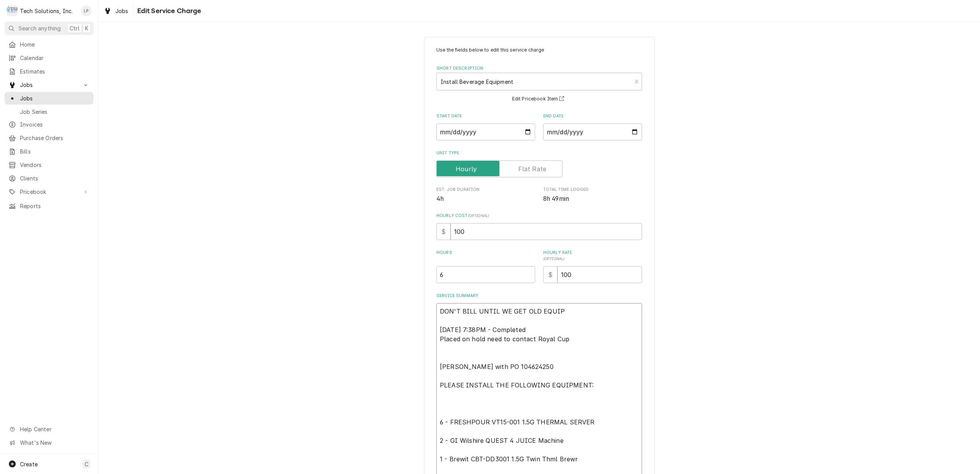
type textarea "DON'T BILL UNTIL WE GET OLD EQUIP Wed, Sep 17, 2025 - 7:38PM - Completed Placed…"
type textarea "x"
type textarea "DON'T BILL UNTIL WE GET OLD EQUIP R Wed, Sep 17, 2025 - 7:38PM - Completed Plac…"
type textarea "x"
type textarea "DON'T BILL UNTIL WE GET OLD EQUIP RE Wed, Sep 17, 2025 - 7:38PM - Completed Pla…"
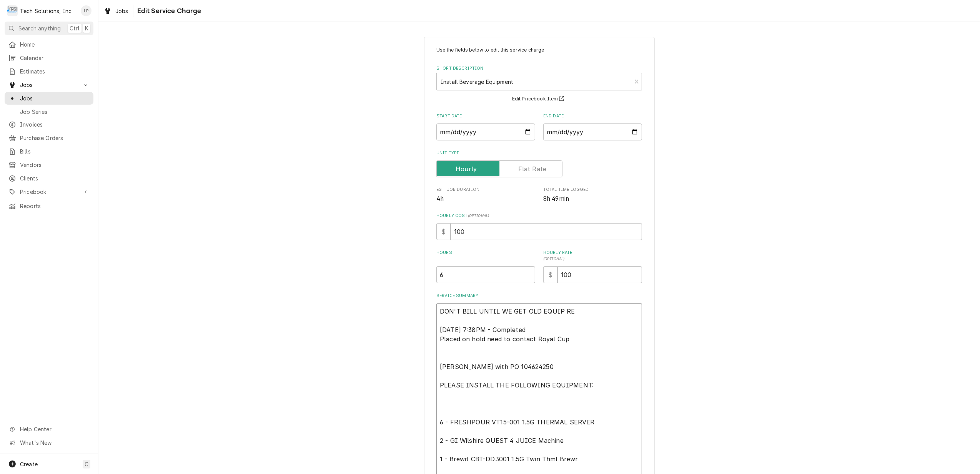
type textarea "x"
type textarea "DON'T BILL UNTIL WE GET OLD EQUIP REA Wed, Sep 17, 2025 - 7:38PM - Completed Pl…"
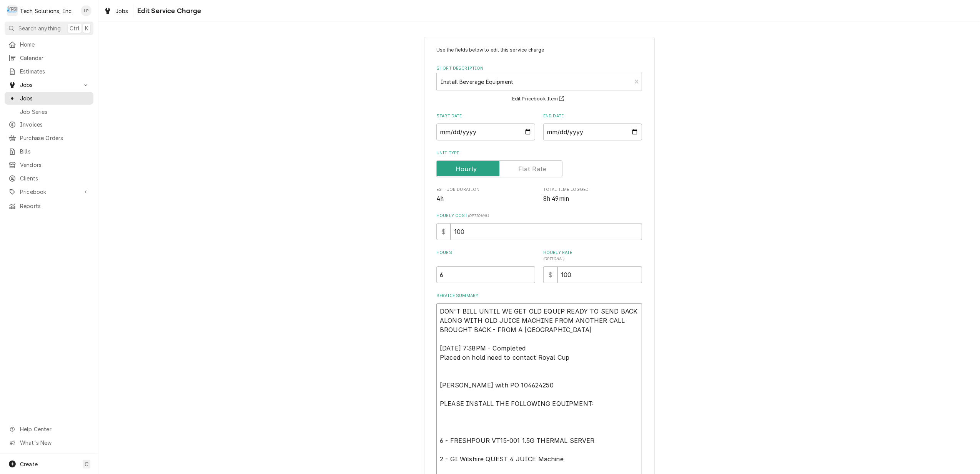
click at [495, 321] on textarea "DON'T BILL UNTIL WE GET OLD EQUIP READY TO SEND BACK ALONG WITH OLD JUICE MACHI…" at bounding box center [539, 412] width 206 height 219
click at [494, 321] on textarea "DON'T BILL UNTIL WE GET OLD EQUIP READY TO SEND BACK ALONG WITH OLD JUICE MACHI…" at bounding box center [539, 412] width 206 height 219
click at [628, 320] on textarea "DON'T BILL UNTIL WE GET OLD EQUIP READY TO SEND BACK ALONG WITH OLD QUEST JUICE…" at bounding box center [539, 412] width 206 height 219
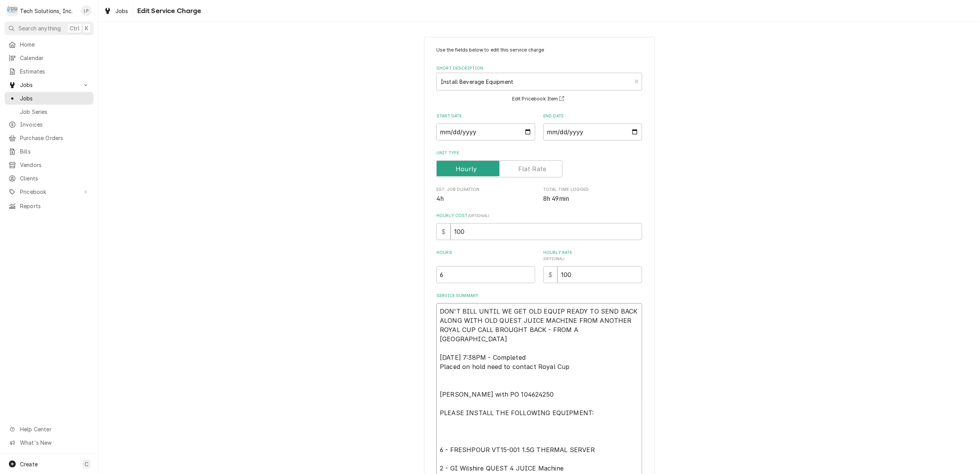
click at [619, 330] on textarea "DON'T BILL UNTIL WE GET OLD EQUIP READY TO SEND BACK ALONG WITH OLD QUEST JUICE…" at bounding box center [539, 412] width 206 height 219
click at [614, 328] on textarea "DON'T BILL UNTIL WE GET OLD EQUIP READY TO SEND BACK ALONG WITH OLD QUEST JUICE…" at bounding box center [539, 412] width 206 height 219
click at [620, 346] on textarea "DON'T BILL UNTIL WE GET OLD EQUIP READY TO SEND BACK ALONG WITH OLD QUEST JUICE…" at bounding box center [539, 412] width 206 height 219
click at [620, 331] on textarea "DON'T BILL UNTIL WE GET OLD EQUIP READY TO SEND BACK ALONG WITH OLD QUEST JUICE…" at bounding box center [539, 412] width 206 height 219
click at [643, 335] on div "Use the fields below to edit this service charge Short Description Install Beve…" at bounding box center [539, 309] width 231 height 545
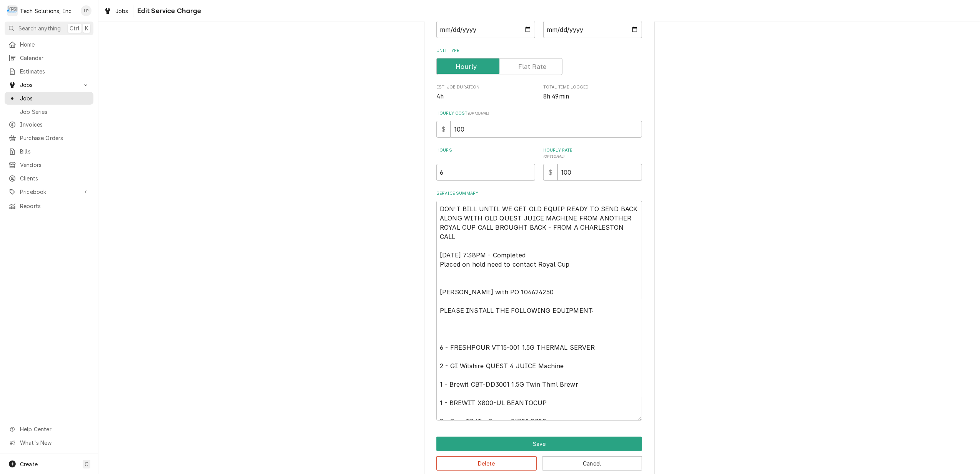
scroll to position [116, 0]
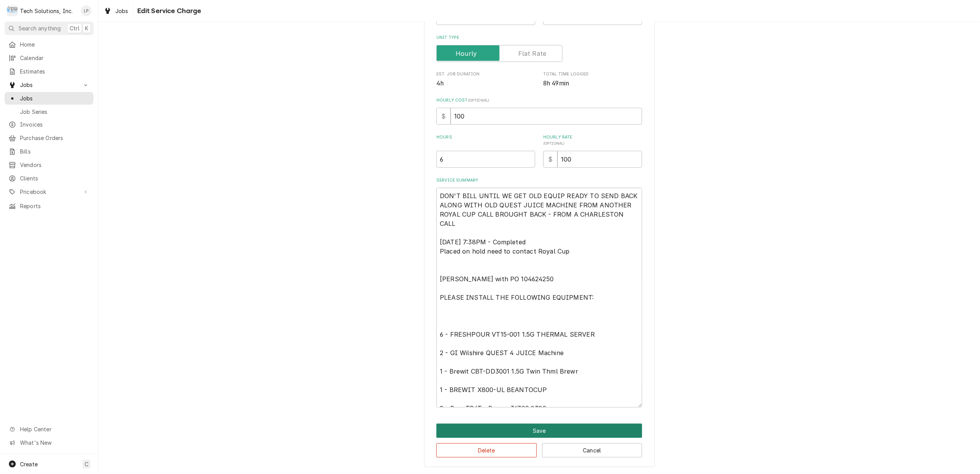
click at [537, 429] on button "Save" at bounding box center [539, 430] width 206 height 14
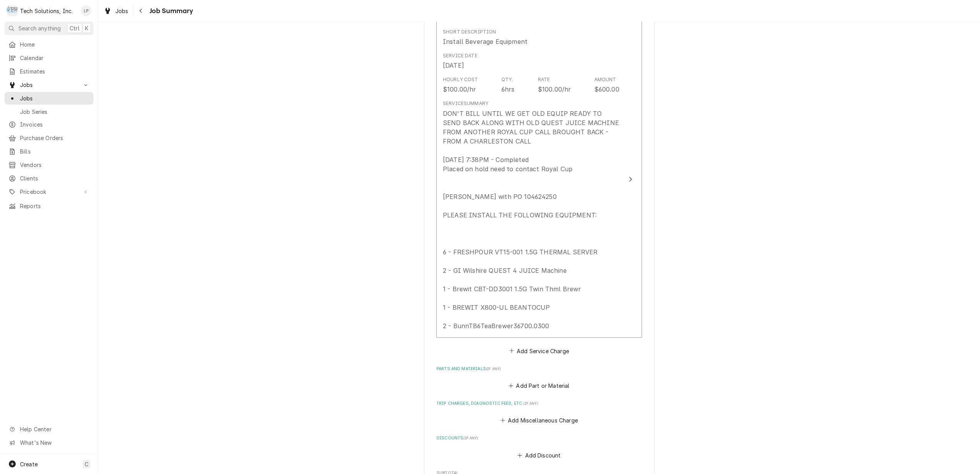
scroll to position [440, 0]
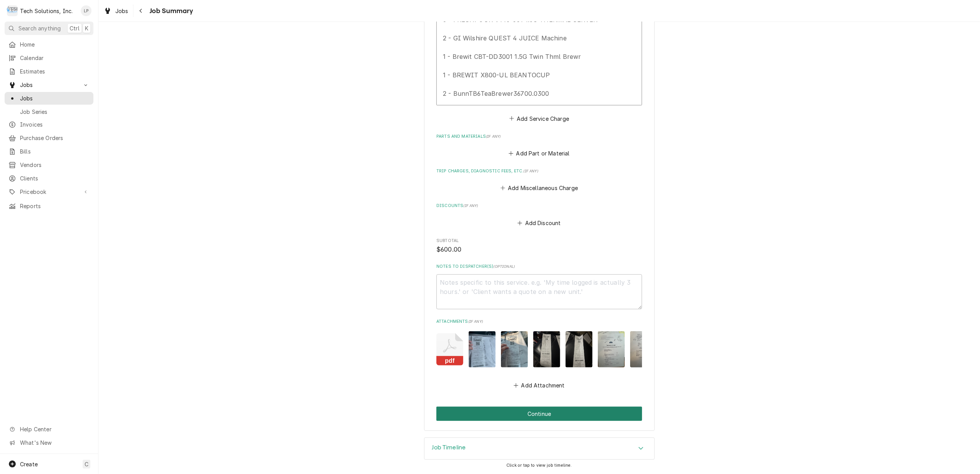
click at [540, 416] on button "Continue" at bounding box center [539, 413] width 206 height 14
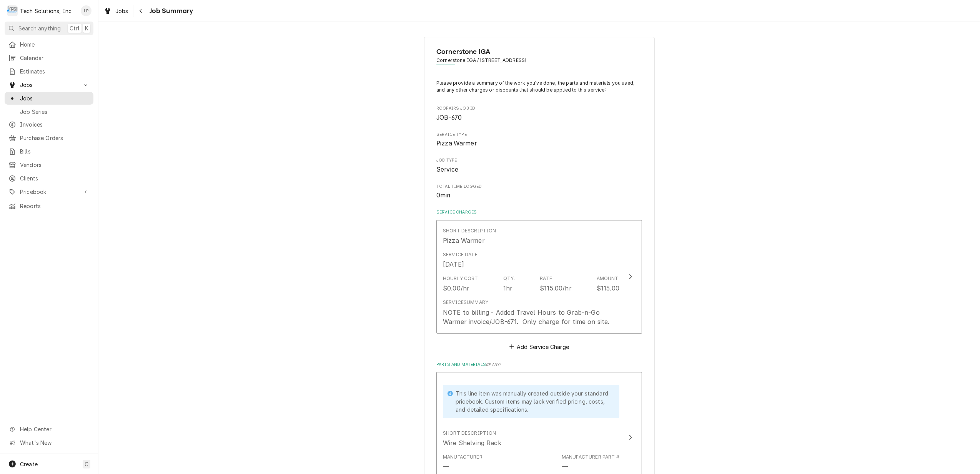
type textarea "x"
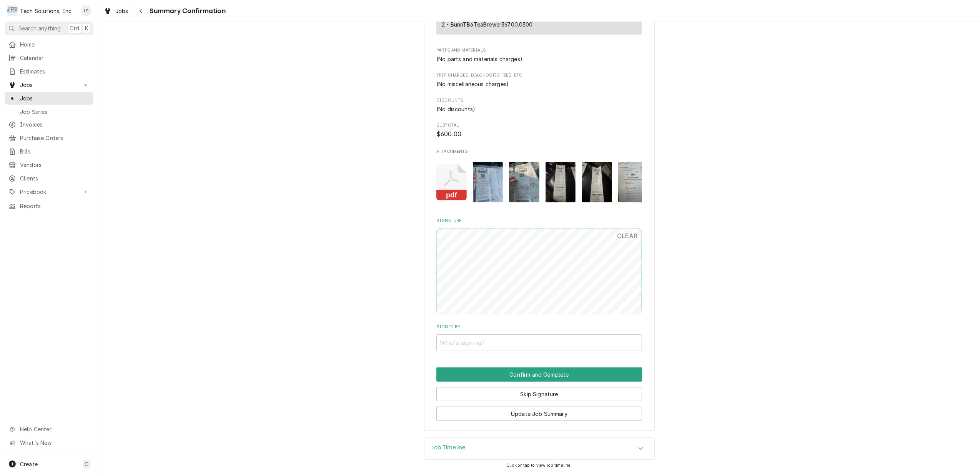
scroll to position [459, 0]
click at [511, 342] on input "Signed By" at bounding box center [539, 342] width 206 height 17
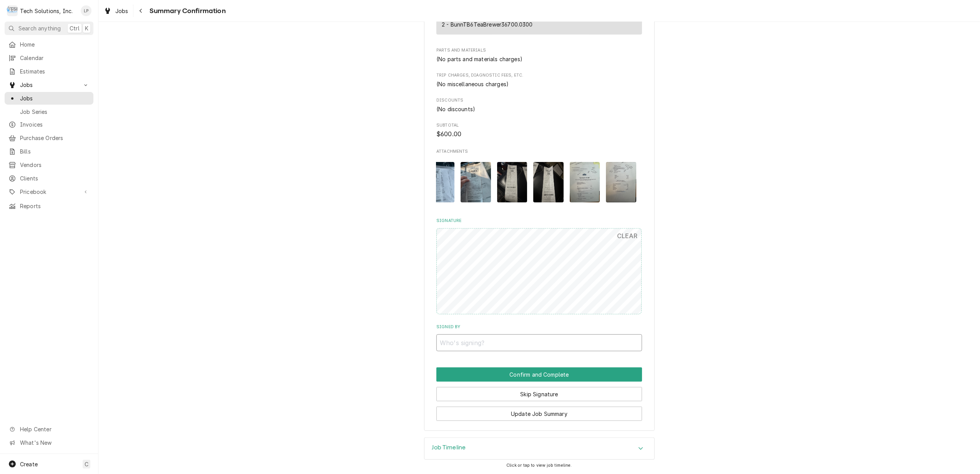
scroll to position [0, 0]
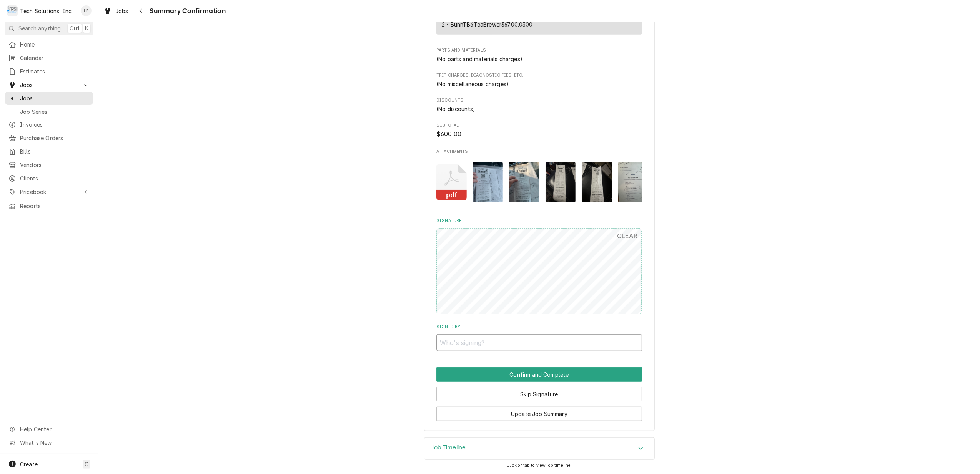
click at [491, 340] on input "Signed By" at bounding box center [539, 342] width 206 height 17
click at [529, 393] on button "Skip Signature" at bounding box center [539, 394] width 206 height 14
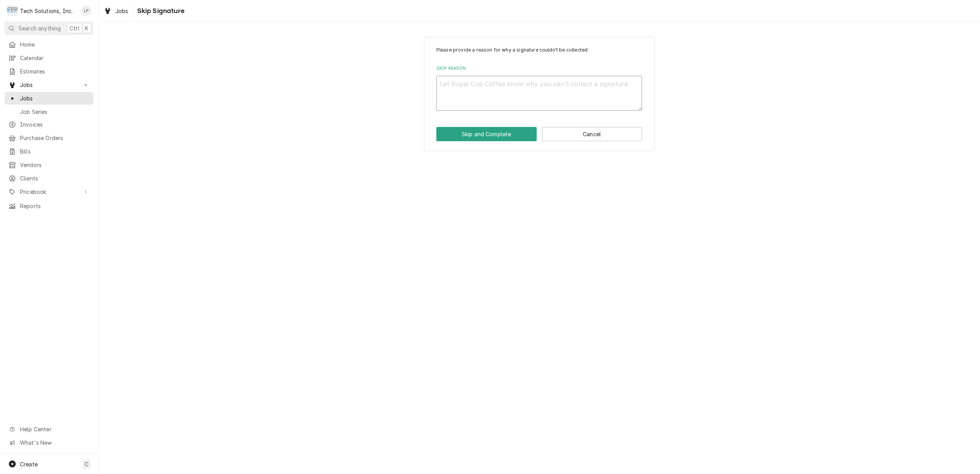
click at [483, 88] on textarea "Skip Reason" at bounding box center [539, 93] width 206 height 35
type textarea "x"
type textarea "w"
type textarea "x"
type textarea "wA"
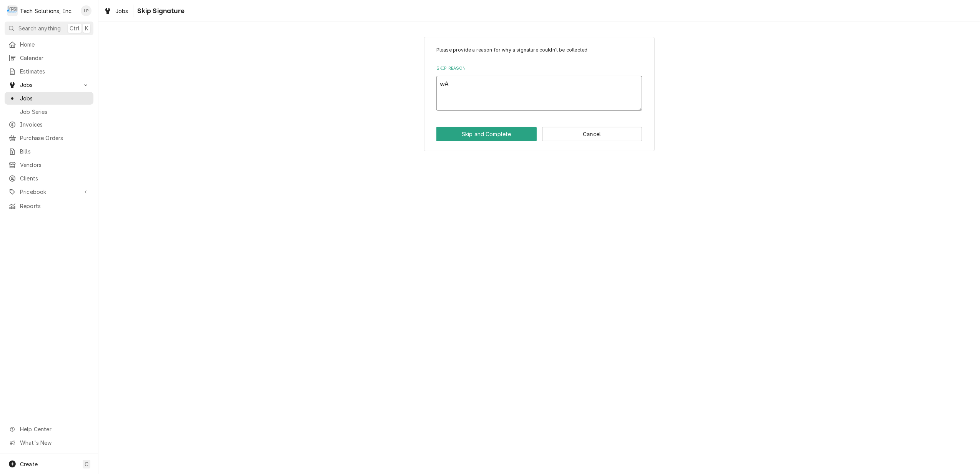
type textarea "x"
type textarea "wAS"
type textarea "x"
type textarea "wAS"
type textarea "x"
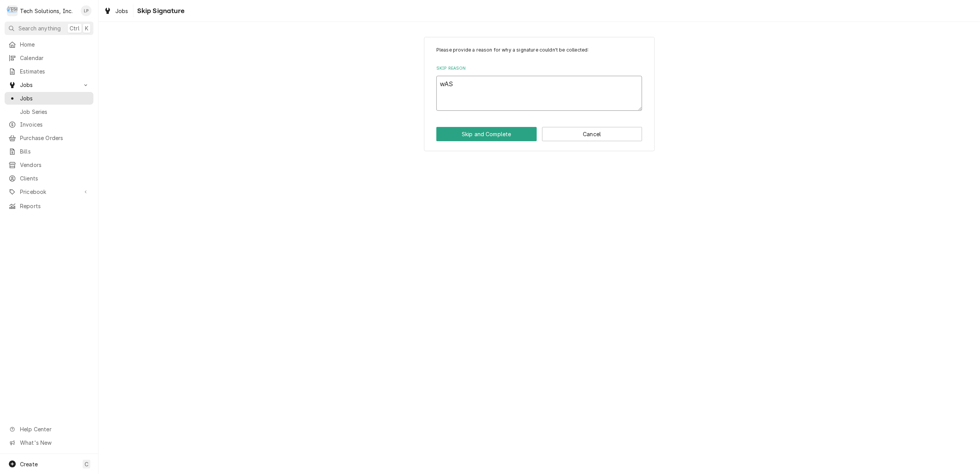
type textarea "wAS"
type textarea "x"
type textarea "wA"
type textarea "x"
type textarea "w"
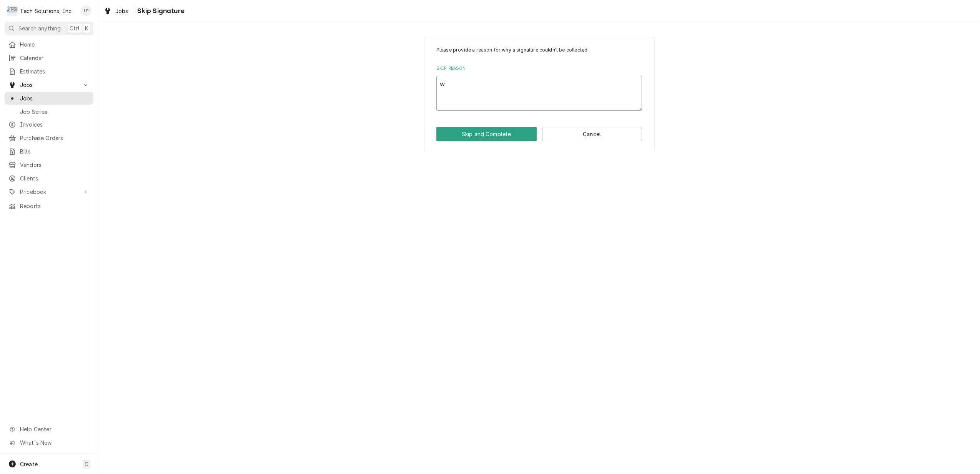
type textarea "x"
type textarea "W"
type textarea "x"
type textarea "Wa"
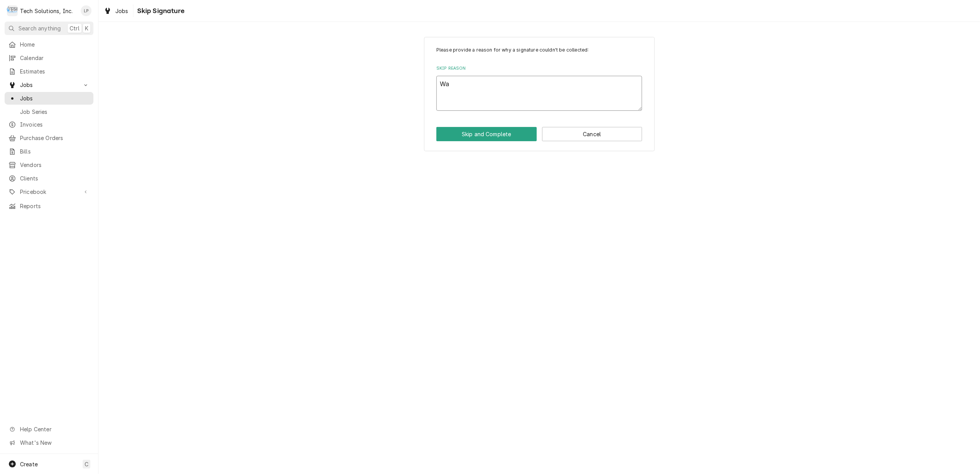
type textarea "x"
type textarea "Was"
type textarea "x"
type textarea "Was"
type textarea "x"
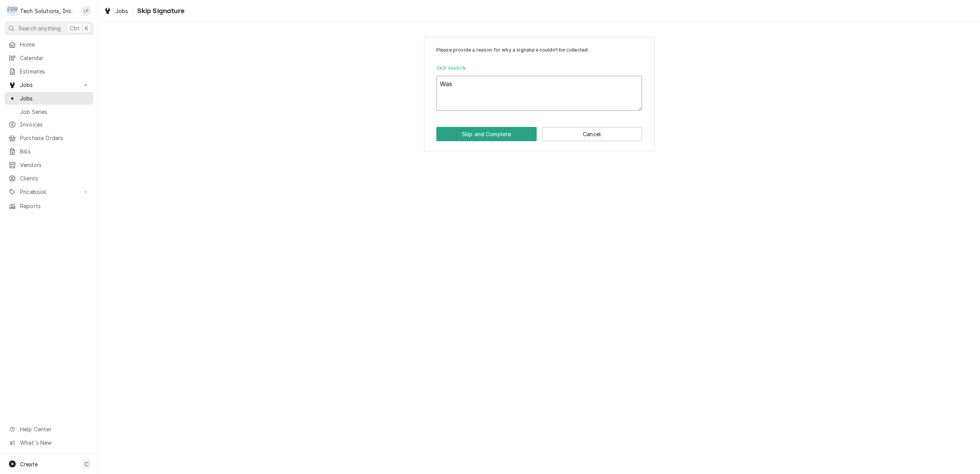
type textarea "Was u"
type textarea "x"
type textarea "Was un"
type textarea "x"
type textarea "Was una"
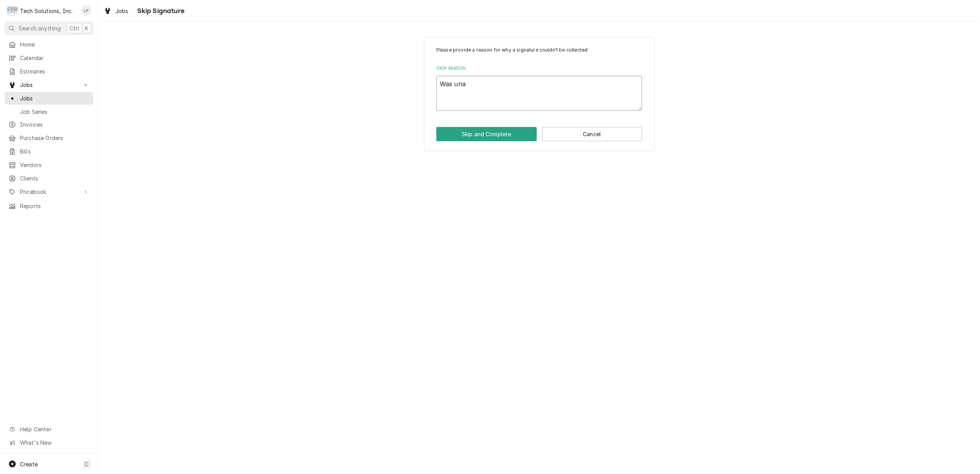
type textarea "x"
type textarea "Was unab"
type textarea "x"
type textarea "Was unabl"
type textarea "x"
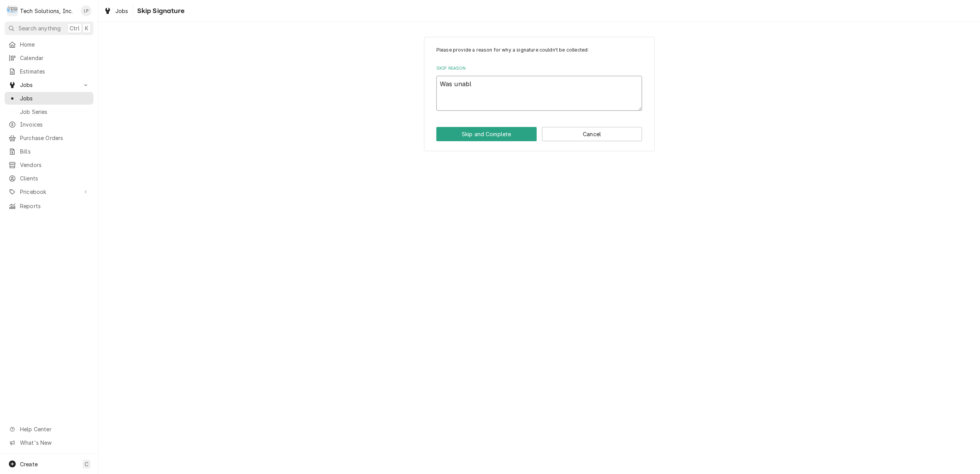
type textarea "Was unable"
type textarea "x"
type textarea "Was unable"
type textarea "x"
type textarea "Was unable t"
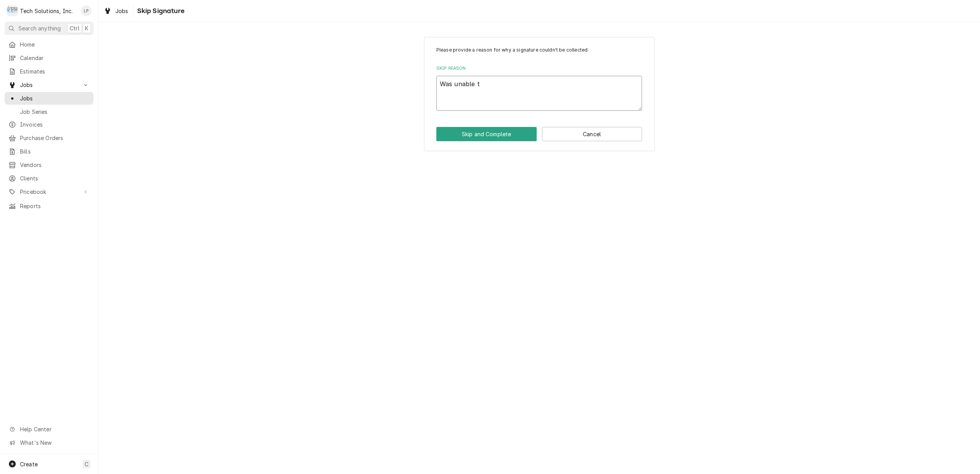
type textarea "x"
type textarea "Was unable to"
type textarea "x"
type textarea "Was unable to"
type textarea "x"
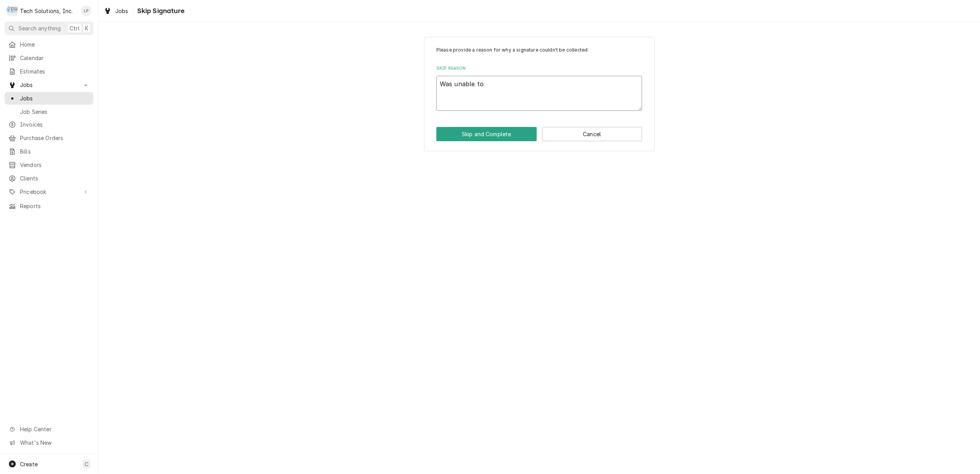
type textarea "Was unable to g"
type textarea "x"
type textarea "Was unable to ge"
type textarea "x"
type textarea "Was unable to get"
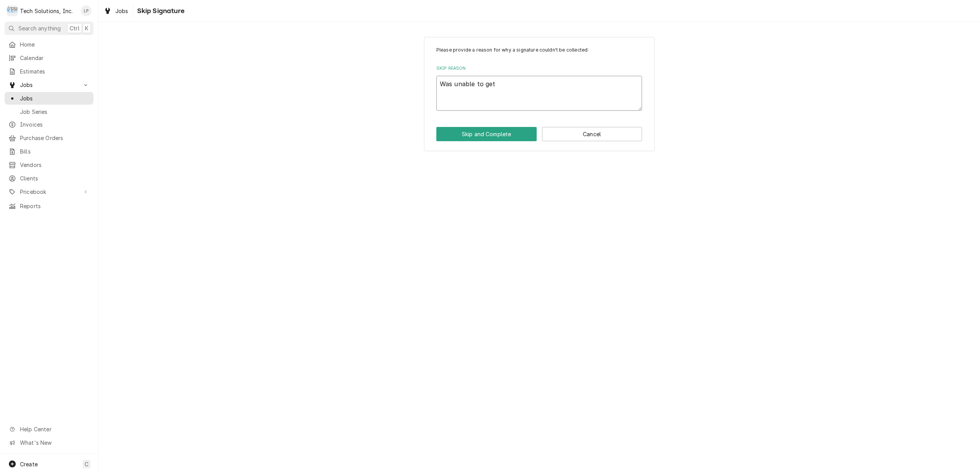
type textarea "x"
type textarea "Was unable to get"
type textarea "x"
type textarea "Was unable to get"
type textarea "x"
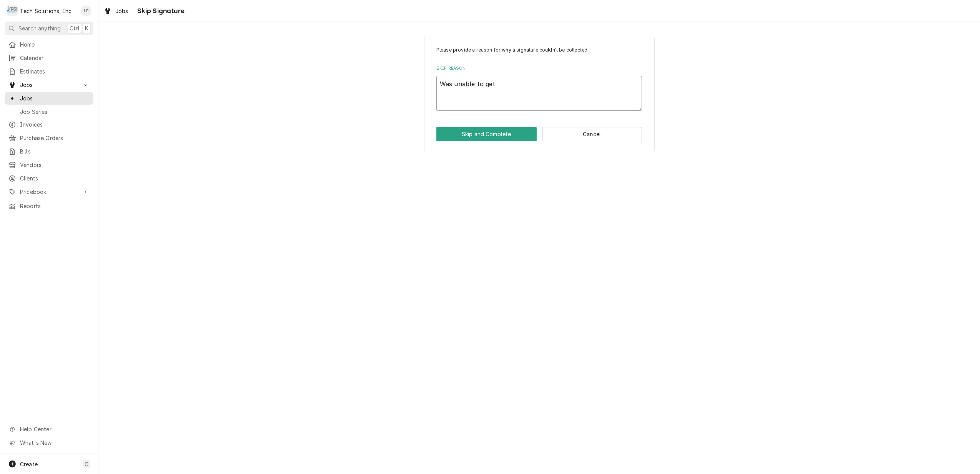
type textarea "Was unable to ge"
type textarea "x"
type textarea "Was unable to g"
type textarea "x"
type textarea "Was unable to"
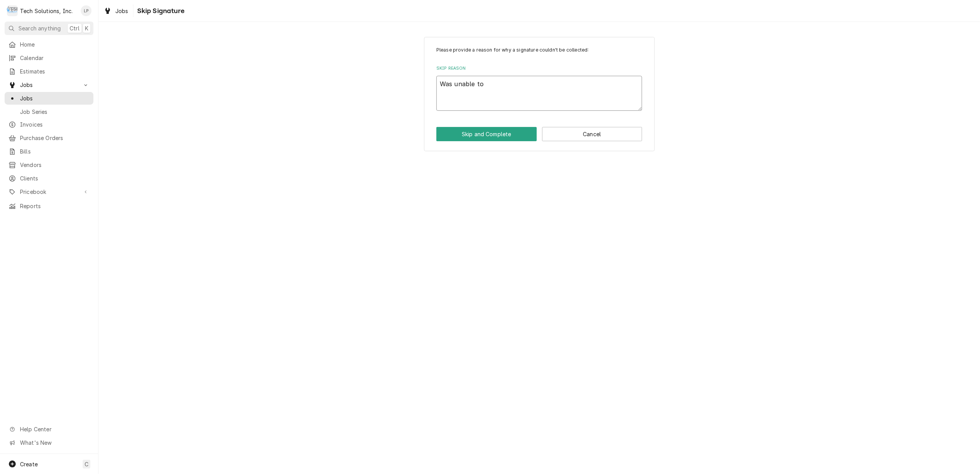
type textarea "x"
type textarea "Was unable to"
type textarea "x"
type textarea "Was unable"
type textarea "x"
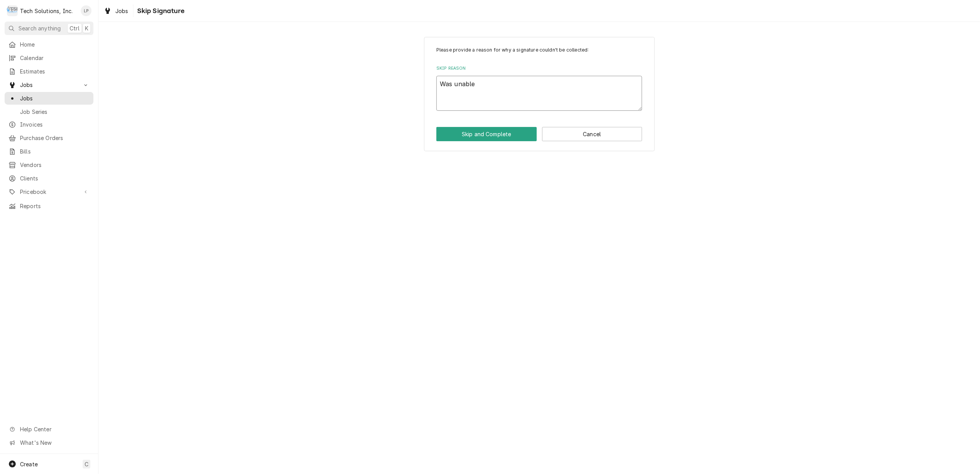
type textarea "Was unable"
type textarea "x"
type textarea "Was unabl"
type textarea "x"
type textarea "Was unab"
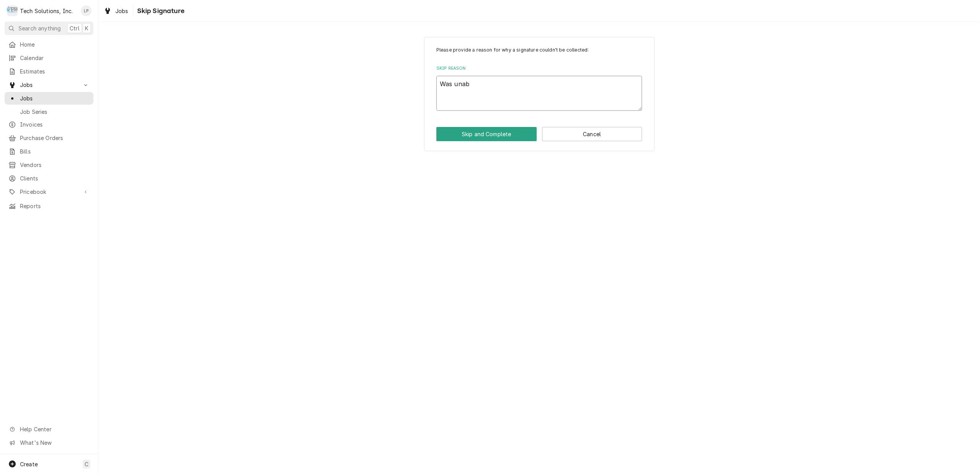
type textarea "x"
type textarea "Was una"
type textarea "x"
type textarea "Was un"
type textarea "x"
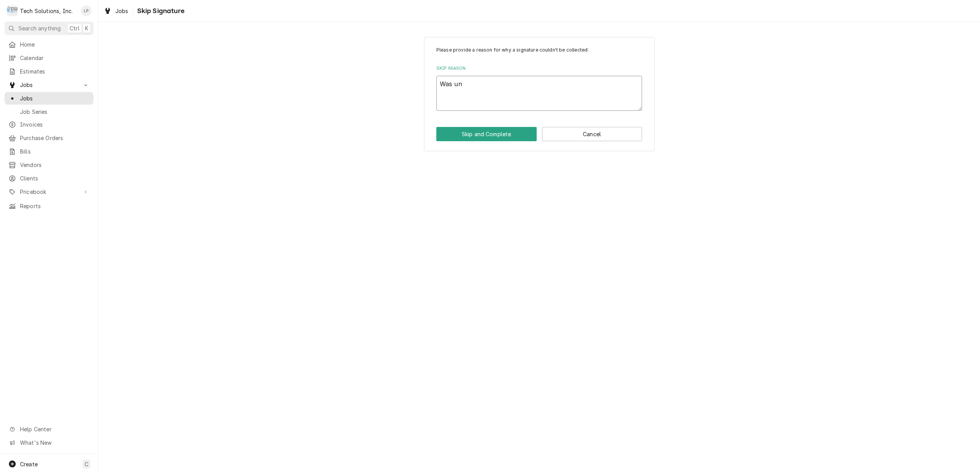
type textarea "Was u"
type textarea "x"
type textarea "Was"
type textarea "x"
type textarea "Was"
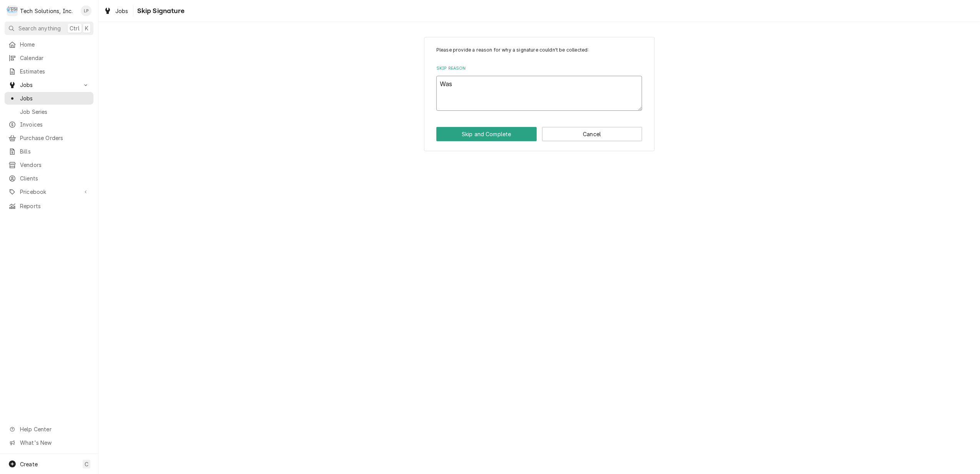
type textarea "x"
type textarea "Wa"
type textarea "x"
type textarea "W"
type textarea "x"
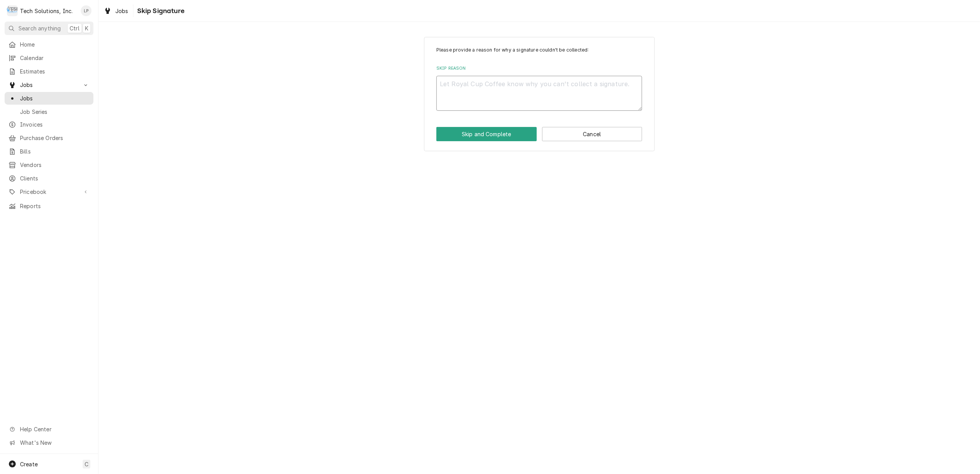
type textarea "x"
type textarea "C"
type textarea "x"
type textarea "Co"
type textarea "x"
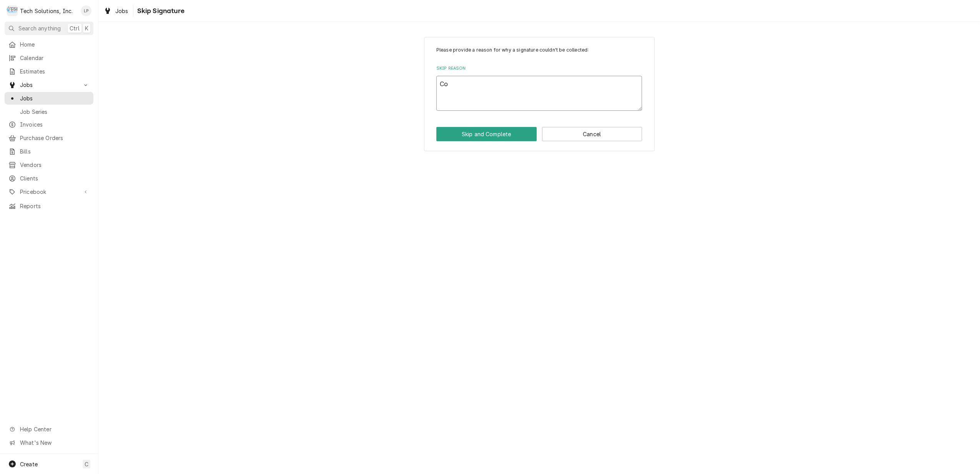
type textarea "Col"
type textarea "x"
type textarea "Cole"
type textarea "x"
type textarea "Colet"
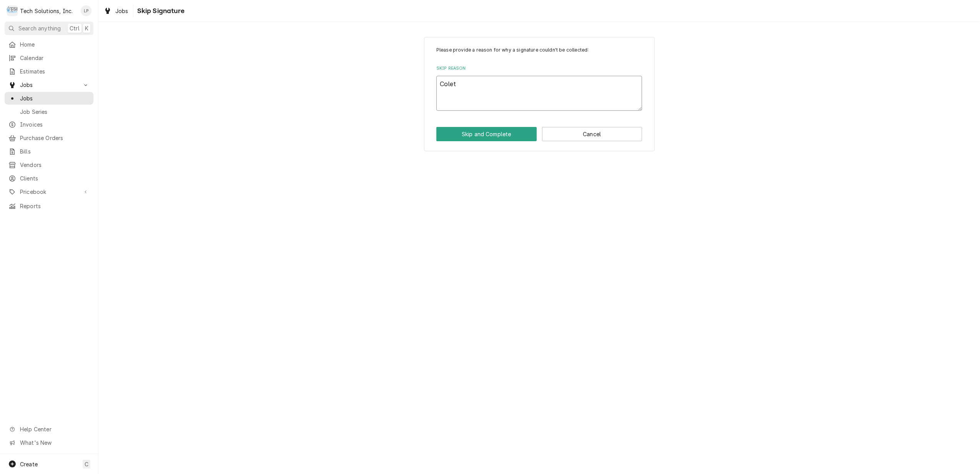
type textarea "x"
type textarea "Coleto"
type textarea "x"
type textarea "Coleton"
type textarea "x"
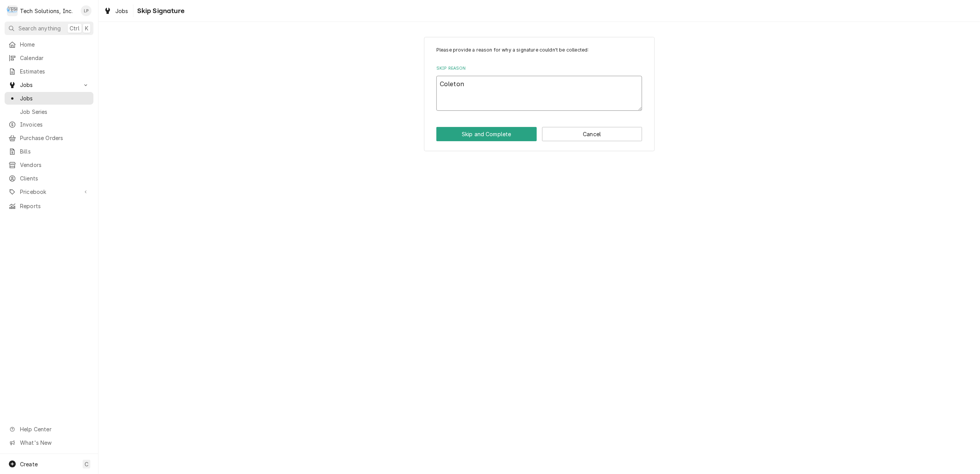
type textarea "Coleton"
type textarea "x"
type textarea "Coleton h"
type textarea "x"
type textarea "Coleton ha"
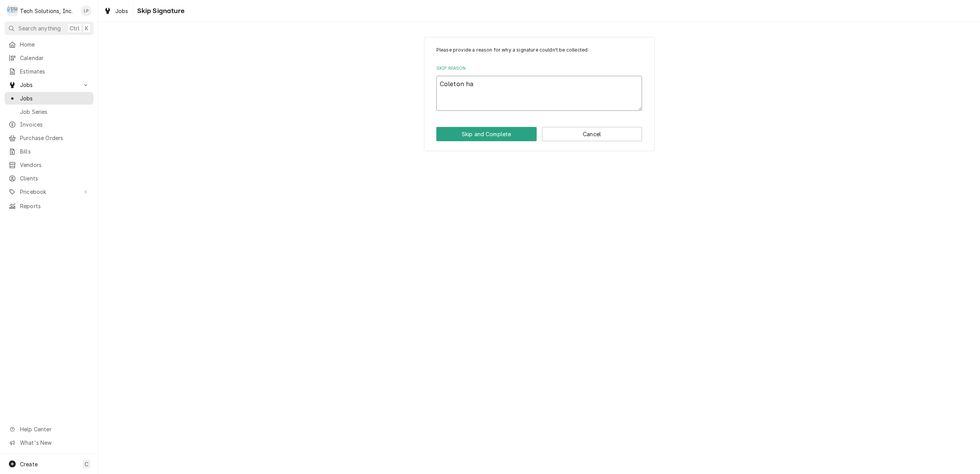
type textarea "x"
type textarea "Coleton has"
type textarea "x"
type textarea "Coleton has"
type textarea "x"
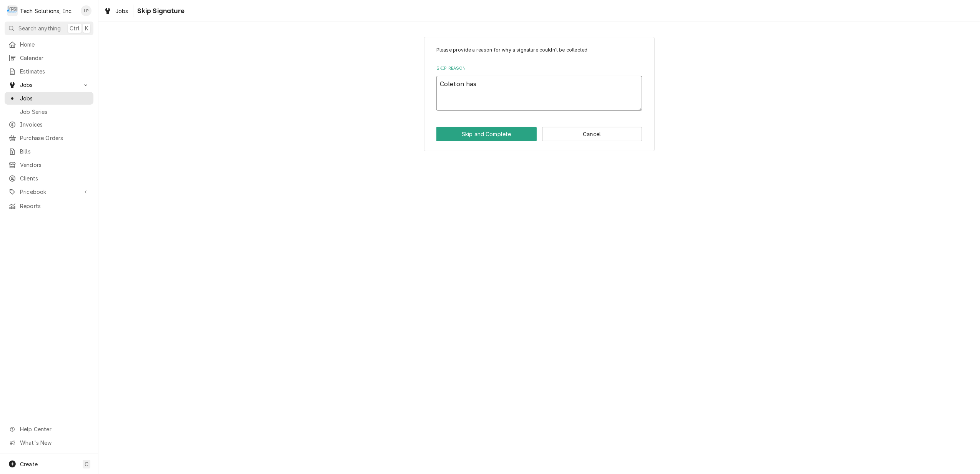
type textarea "Coleton has s"
type textarea "x"
type textarea "Coleton has si"
type textarea "x"
type textarea "Coleton has sig"
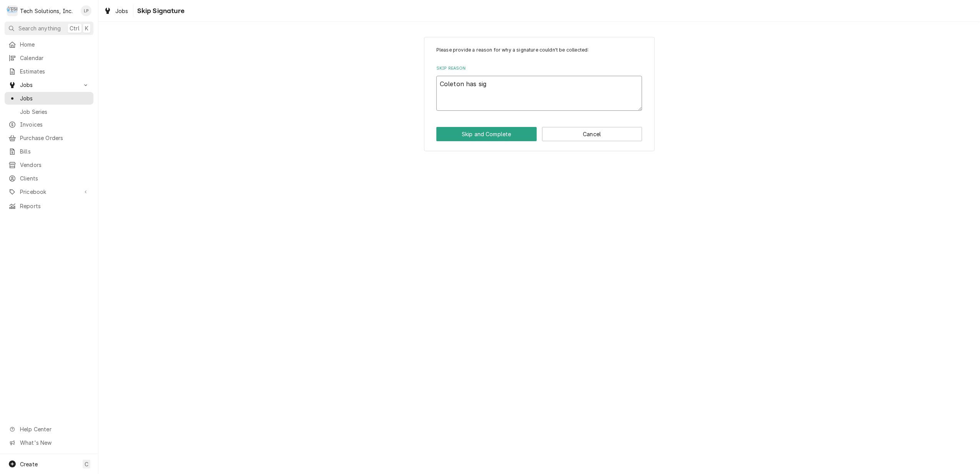
type textarea "x"
type textarea "Coleton has sign"
type textarea "x"
type textarea "Coleton has signe"
type textarea "x"
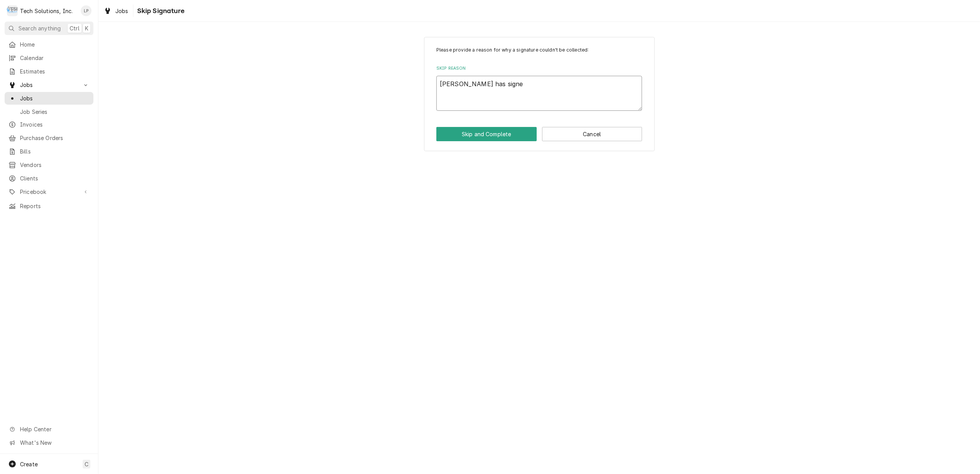
type textarea "Coleton has signed"
type textarea "x"
type textarea "Coleton has signed"
type textarea "x"
type textarea "Coleton has signed p"
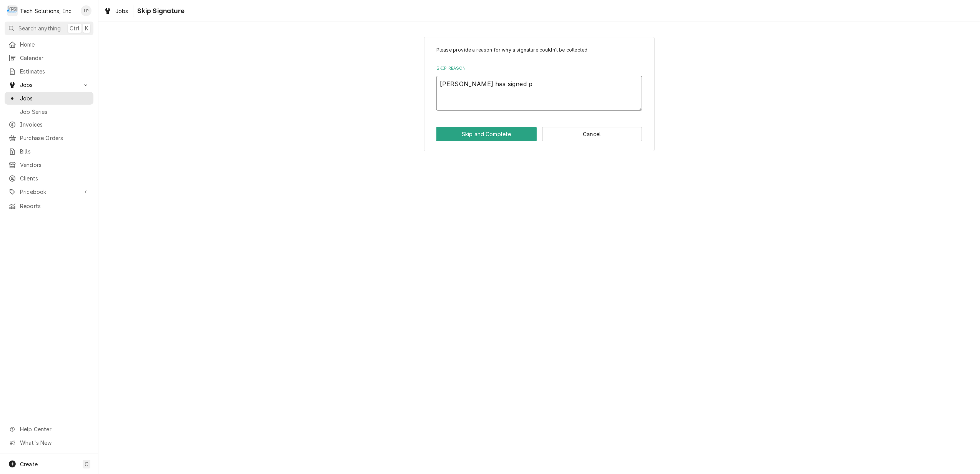
type textarea "x"
type textarea "Coleton has signed pa"
type textarea "x"
type textarea "Coleton has signed pap"
type textarea "x"
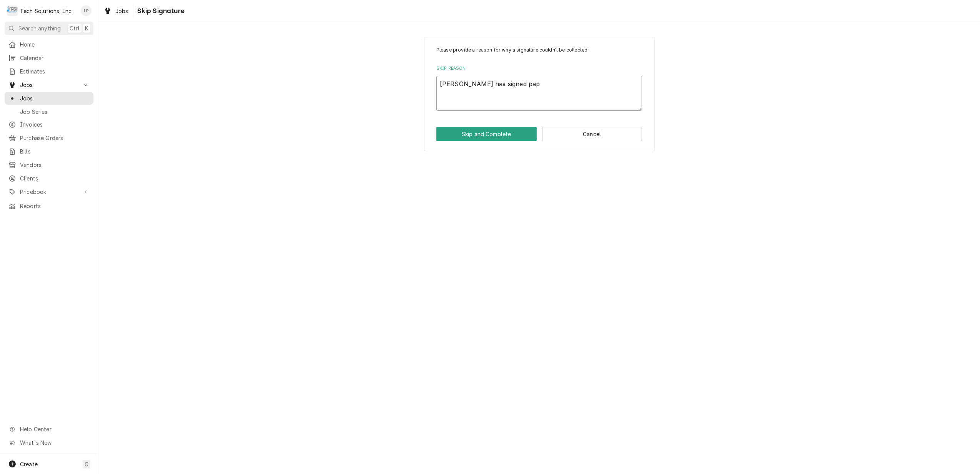
type textarea "Coleton has signed pape"
type textarea "x"
type textarea "Coleton has signed paper"
type textarea "x"
type textarea "Coleton has signed paper"
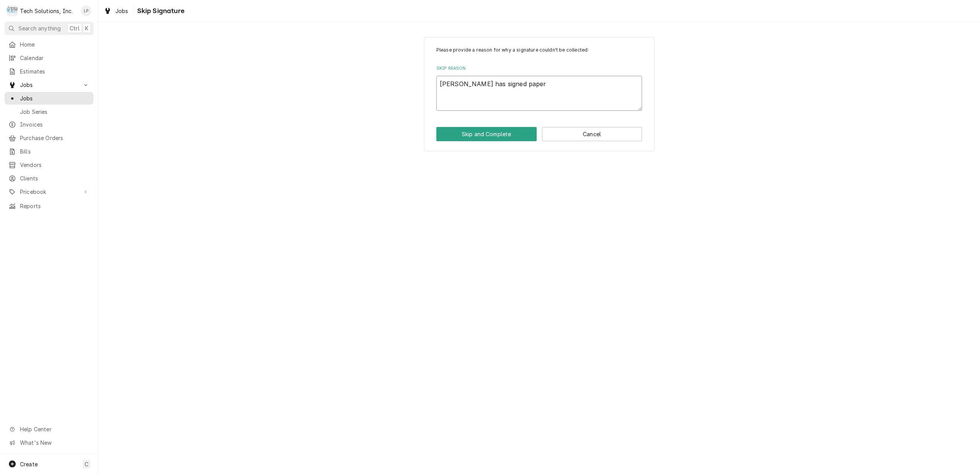
type textarea "x"
type textarea "Coleton has signed paper w"
type textarea "x"
type textarea "Coleton has signed paper wo"
type textarea "x"
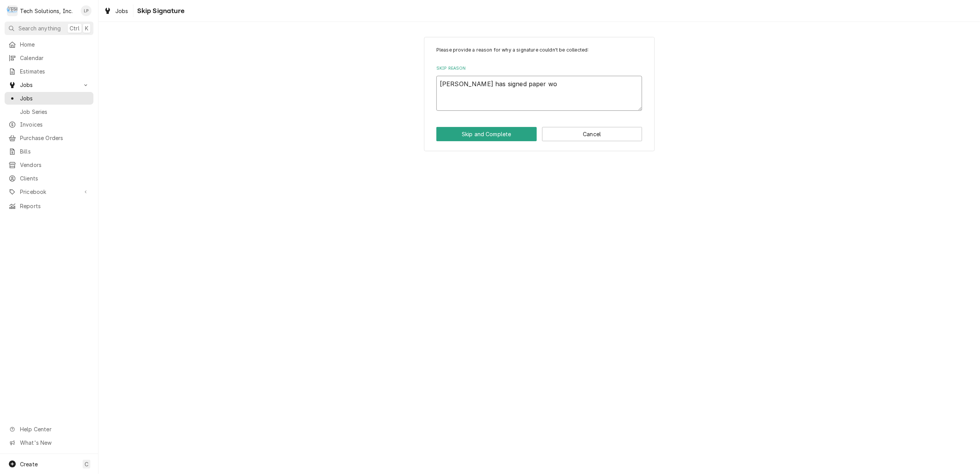
type textarea "Coleton has signed paper wor"
type textarea "x"
type textarea "Coleton has signed paper work"
type textarea "x"
type textarea "Coleton has signed paper work."
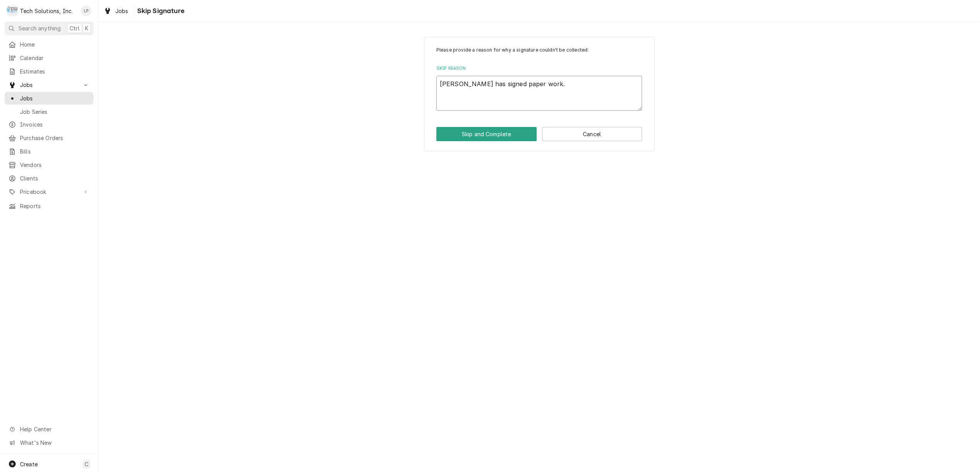
type textarea "x"
type textarea "Coleton has signed paper work."
type textarea "x"
type textarea "Coleton has signed paper work. O"
type textarea "x"
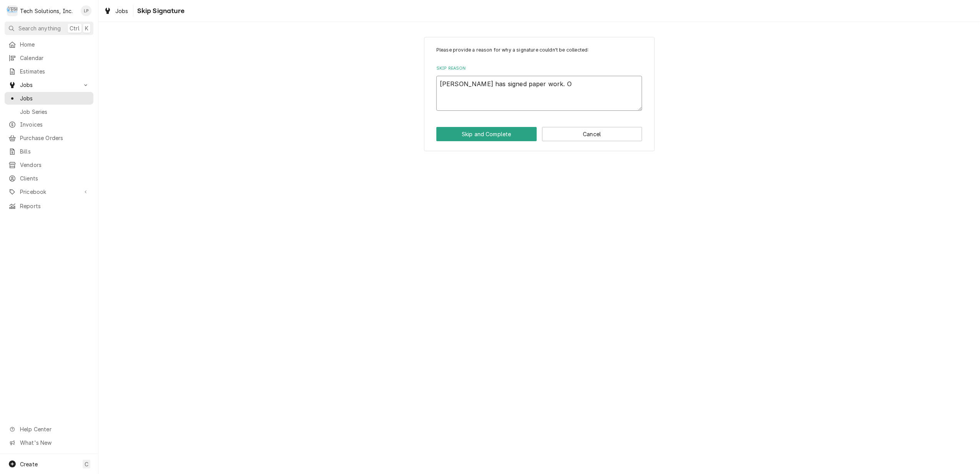
type textarea "Coleton has signed paper work. On"
type textarea "x"
type textarea "Coleton has signed paper work. On"
type textarea "x"
type textarea "Coleton has signed paper work. On u"
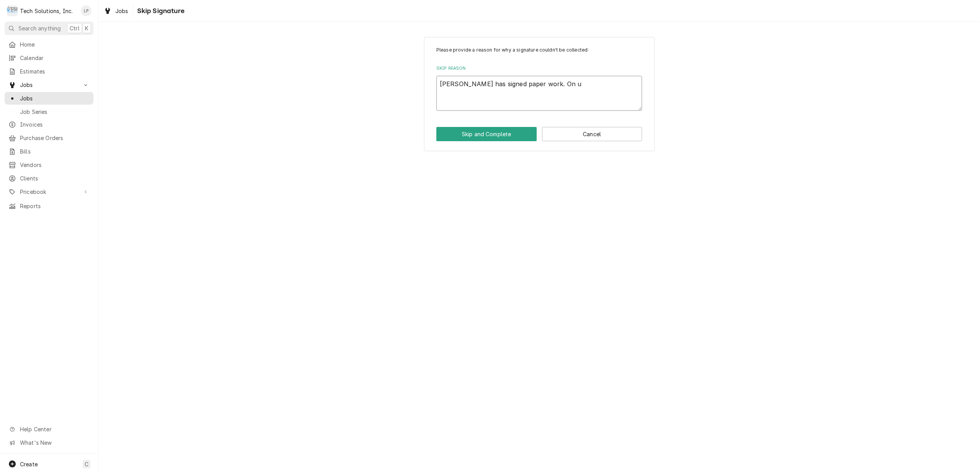
type textarea "x"
type textarea "Coleton has signed paper work. On un"
type textarea "x"
type textarea "Coleton has signed paper work. On uni"
type textarea "x"
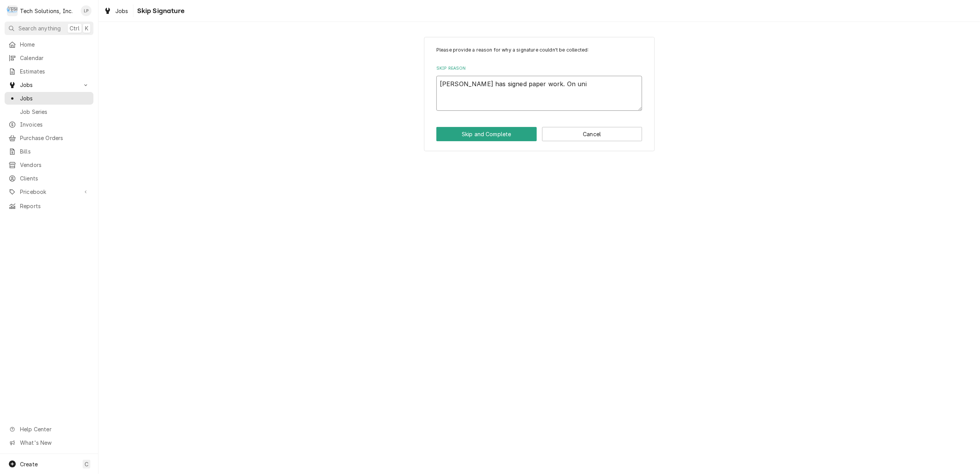
type textarea "Coleton has signed paper work. On unit"
type textarea "x"
type textarea "Coleton has signed paper work. On units"
type textarea "x"
type textarea "Coleton has signed paper work. On units"
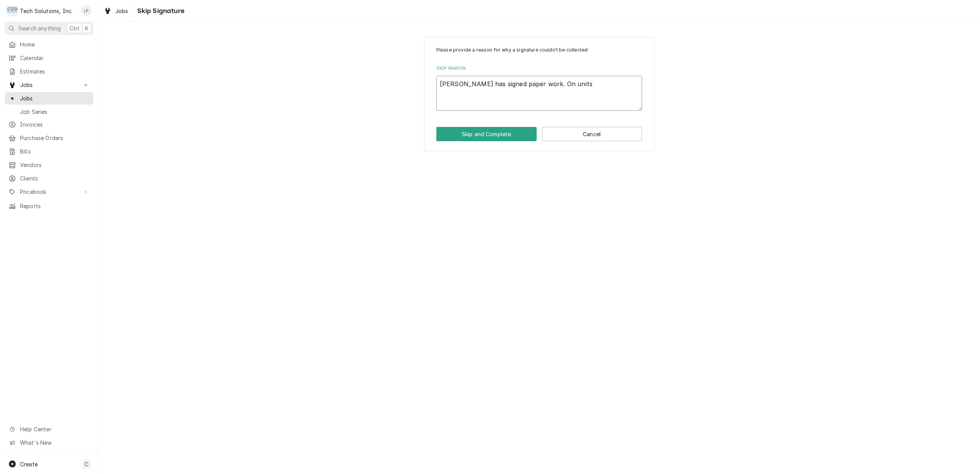
type textarea "x"
type textarea "Coleton has signed paper work. On units i"
type textarea "x"
type textarea "Coleton has signed paper work. On units in"
type textarea "x"
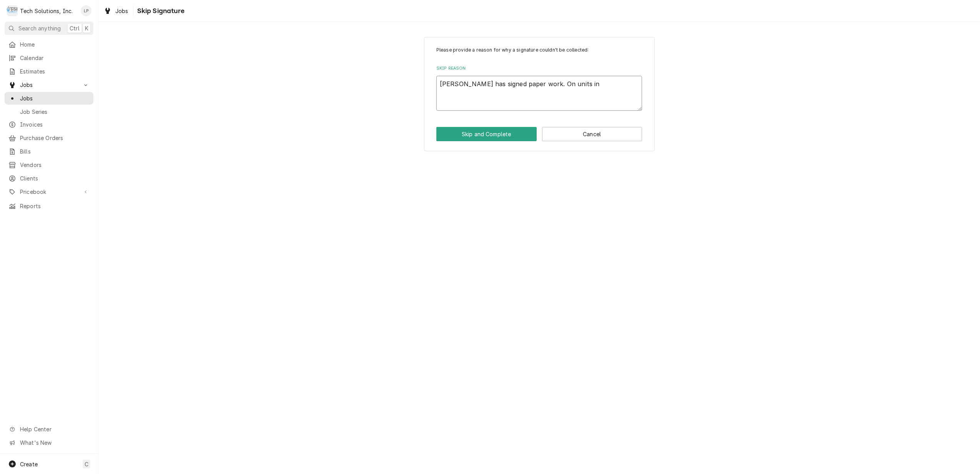
type textarea "Coleton has signed paper work. On units ins"
type textarea "x"
type textarea "Coleton has signed paper work. On units inst"
type textarea "x"
type textarea "Coleton has signed paper work. On units insta"
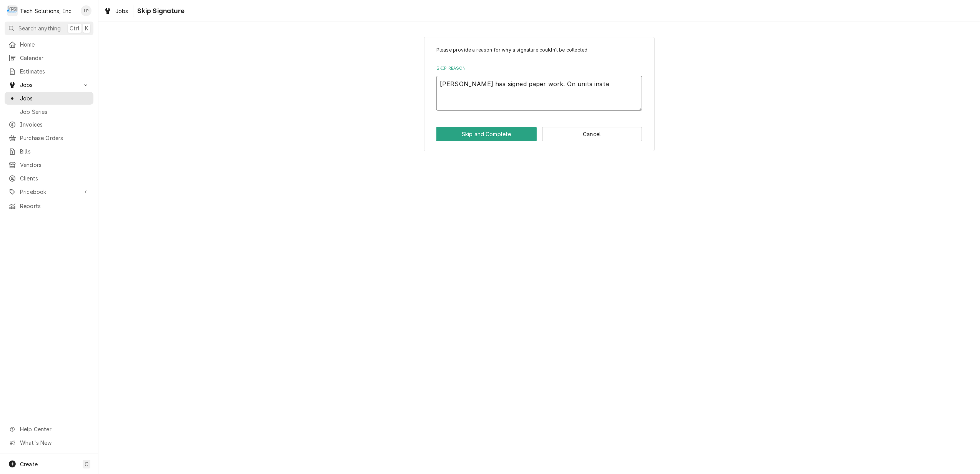
type textarea "x"
type textarea "Coleton has signed paper work. On units instal"
type textarea "x"
type textarea "Coleton has signed paper work. On units install"
type textarea "x"
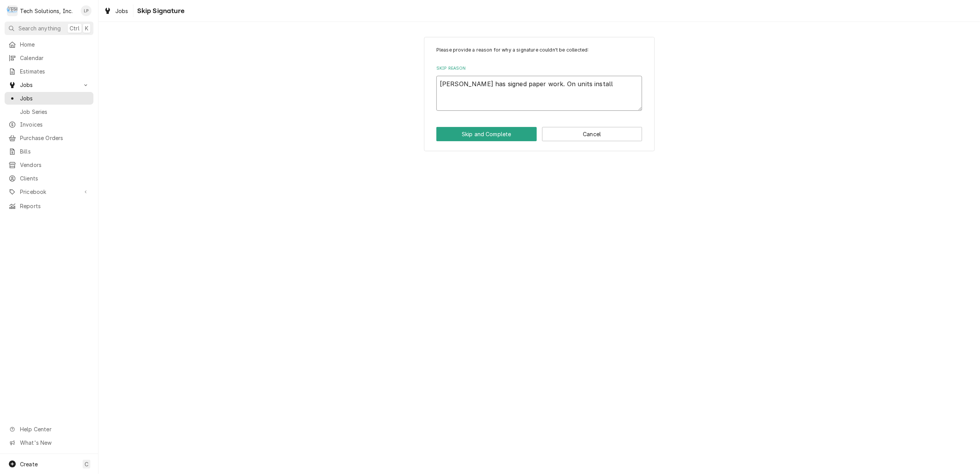
type textarea "Coleton has signed paper work. On units installe"
type textarea "x"
type textarea "Coleton has signed paper work. On units installed"
type textarea "x"
type textarea "Coleton has signed paper work. On units installed"
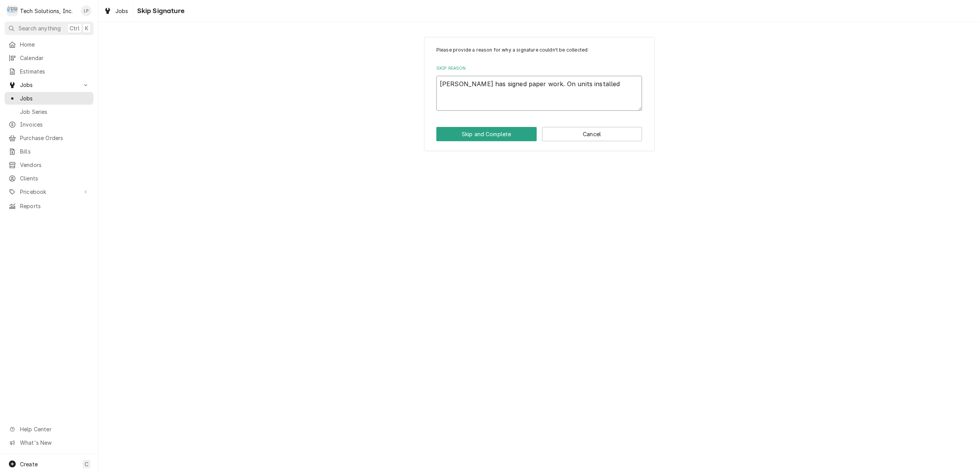
type textarea "x"
type textarea "Coleton has signed paper work. On units installed a"
type textarea "x"
type textarea "Coleton has signed paper work. On units installed an"
type textarea "x"
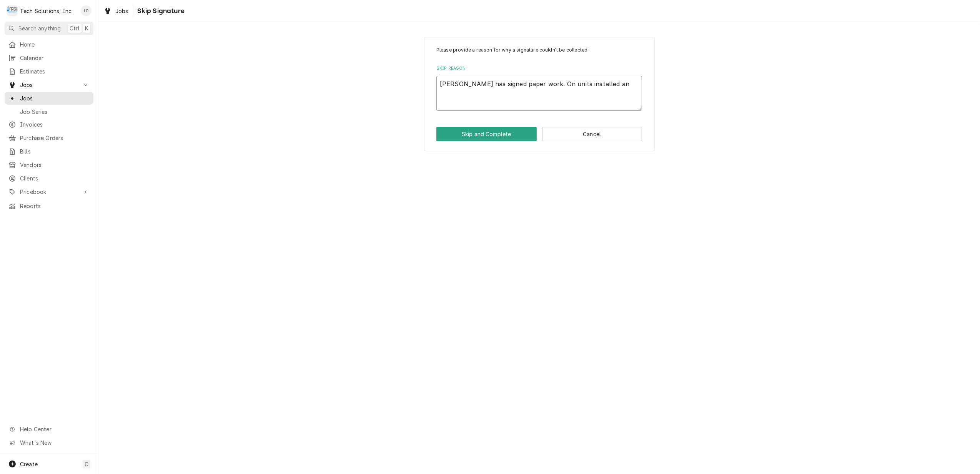
type textarea "Coleton has signed paper work. On units installed and"
type textarea "x"
type textarea "Coleton has signed paper work. On units installed and"
type textarea "x"
type textarea "Coleton has signed paper work. On units installed and u"
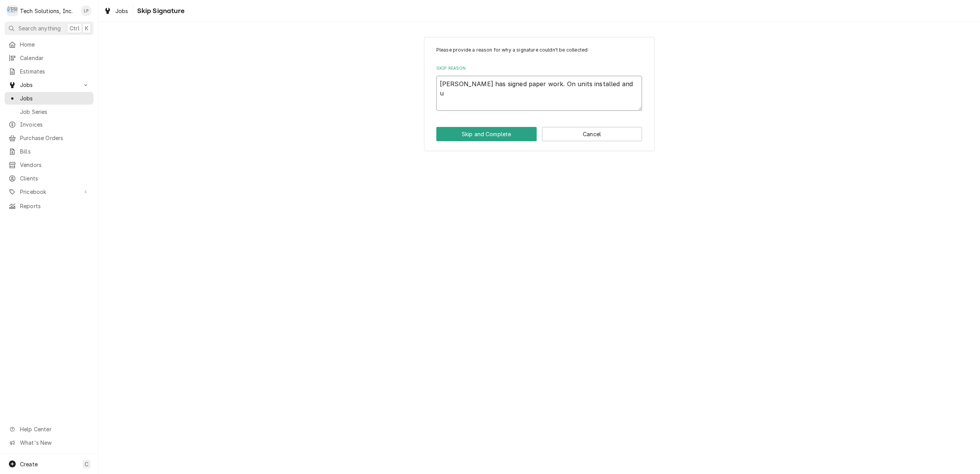
type textarea "x"
type textarea "Coleton has signed paper work. On units installed and un"
type textarea "x"
type textarea "Coleton has signed paper work. On units installed and uni"
drag, startPoint x: 441, startPoint y: 86, endPoint x: 537, endPoint y: 95, distance: 96.9
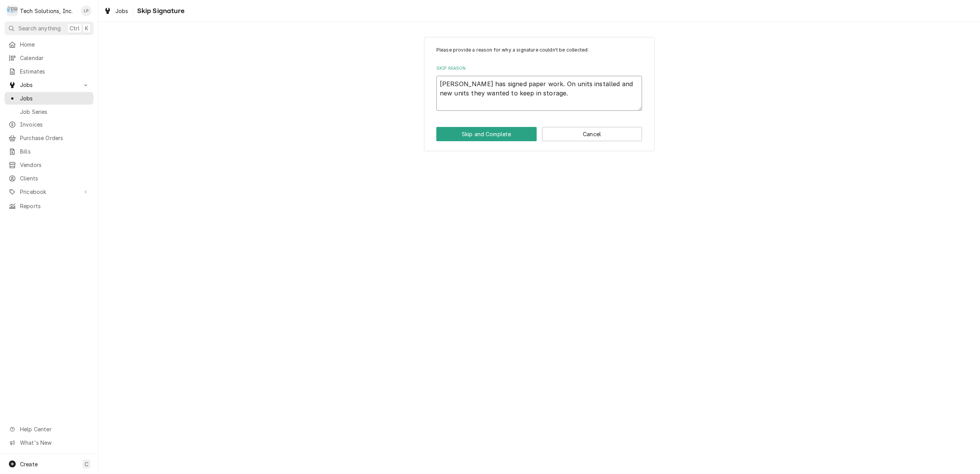
click at [537, 95] on textarea "Coleton has signed paper work. On units installed and new units they wanted to …" at bounding box center [539, 93] width 206 height 35
drag, startPoint x: 508, startPoint y: 91, endPoint x: 484, endPoint y: 84, distance: 24.8
click at [484, 84] on textarea "Coleton has signed paper work. On units installed and new units they wanted to …" at bounding box center [539, 93] width 206 height 35
drag, startPoint x: 440, startPoint y: 84, endPoint x: 532, endPoint y: 94, distance: 93.2
click at [532, 94] on textarea "Coleton has signed paper work. On units installed and new units they wanted to …" at bounding box center [539, 93] width 206 height 35
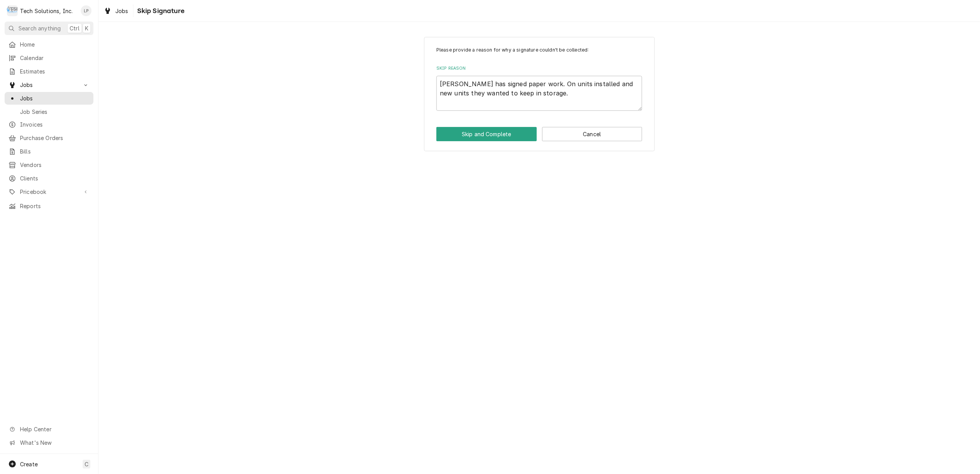
click at [638, 223] on div "Please provide a reason for why a signature couldn't be collected: Skip Reason …" at bounding box center [538, 248] width 881 height 452
click at [508, 135] on button "Skip and Complete" at bounding box center [486, 134] width 100 height 14
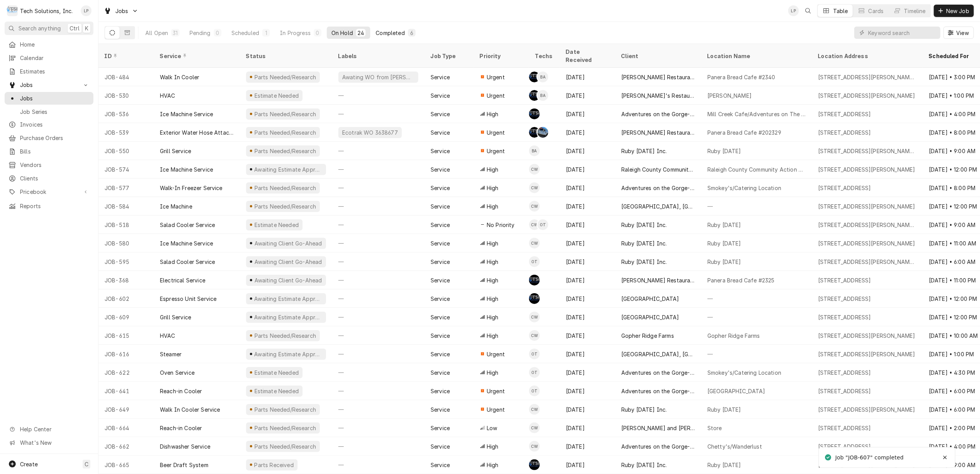
click at [391, 33] on div "Completed" at bounding box center [390, 33] width 29 height 8
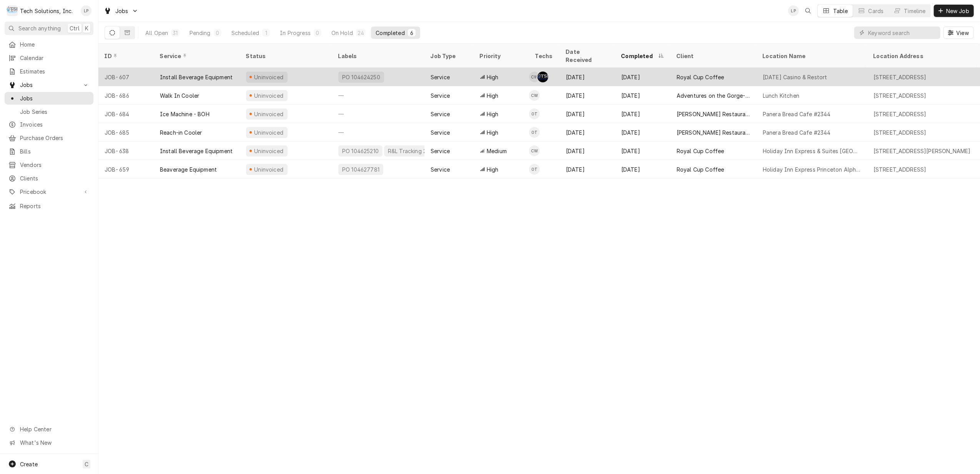
click at [392, 68] on div "PO 104624250" at bounding box center [378, 77] width 92 height 18
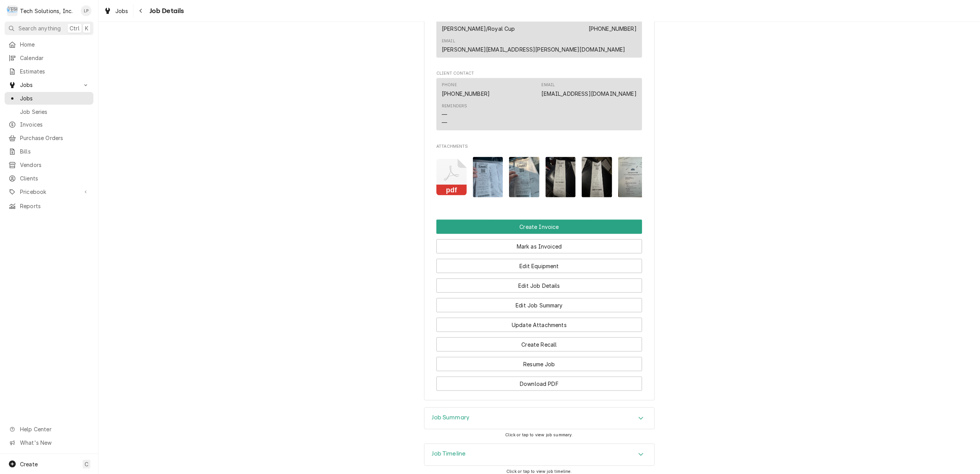
scroll to position [871, 0]
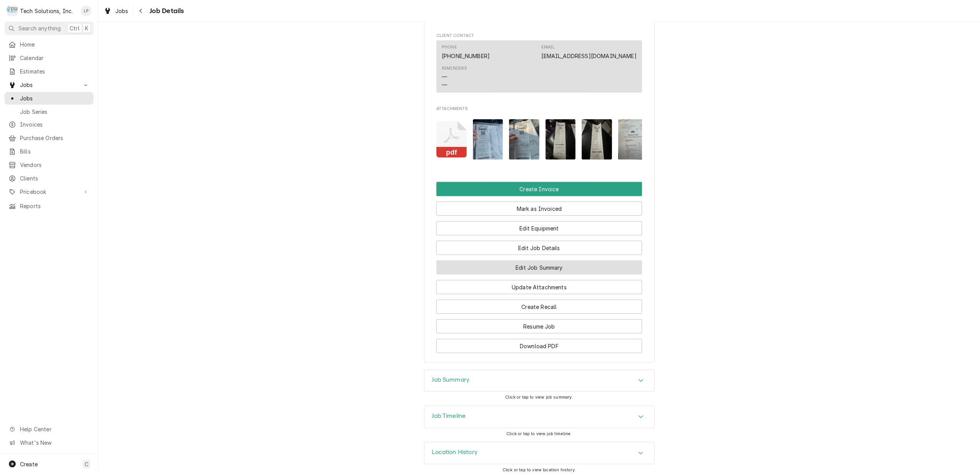
click at [580, 265] on button "Edit Job Summary" at bounding box center [539, 267] width 206 height 14
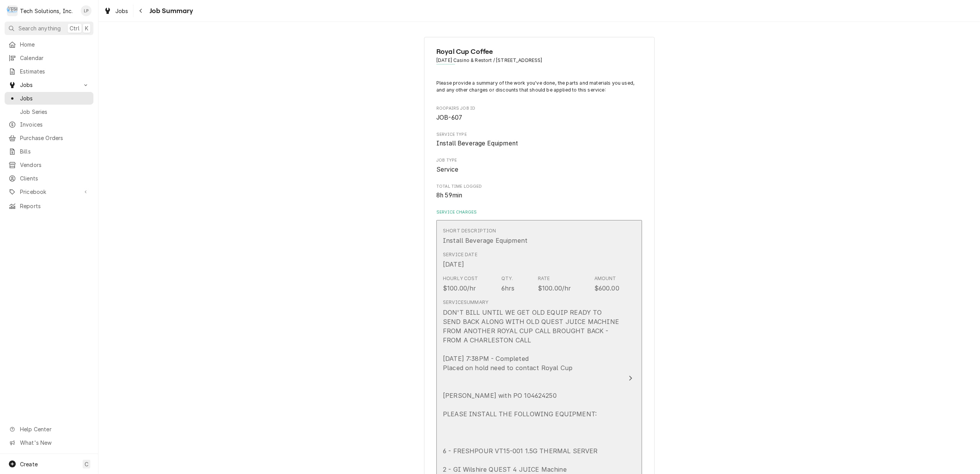
click at [628, 377] on icon "Update Line Item" at bounding box center [630, 378] width 4 height 6
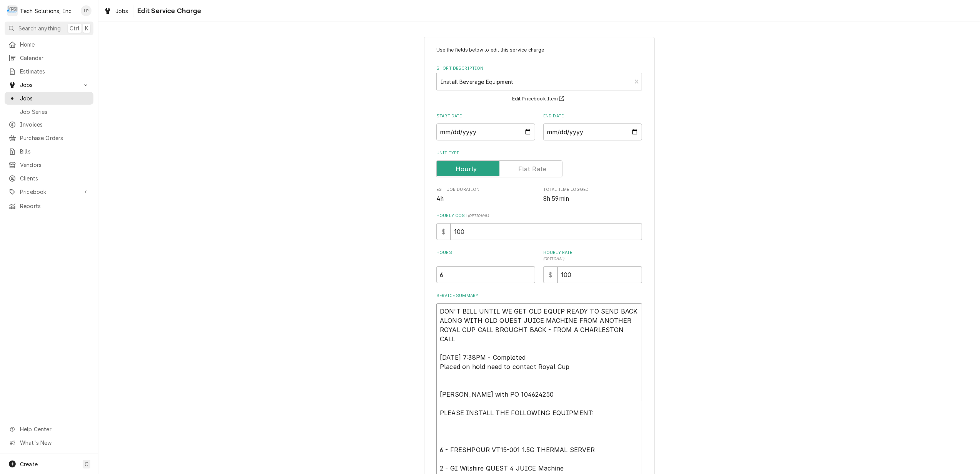
click at [436, 310] on textarea "DON'T BILL UNTIL WE GET OLD EQUIP READY TO SEND BACK ALONG WITH OLD QUEST JUICE…" at bounding box center [539, 412] width 206 height 219
type textarea "x"
type textarea "DON'T BILL UNTIL WE GET OLD EQUIP READY TO SEND BACK ALONG WITH OLD QUEST JUICE…"
type textarea "x"
type textarea "DON'T BILL UNTIL WE GET OLD EQUIP READY TO SEND BACK ALONG WITH OLD QUEST JUICE…"
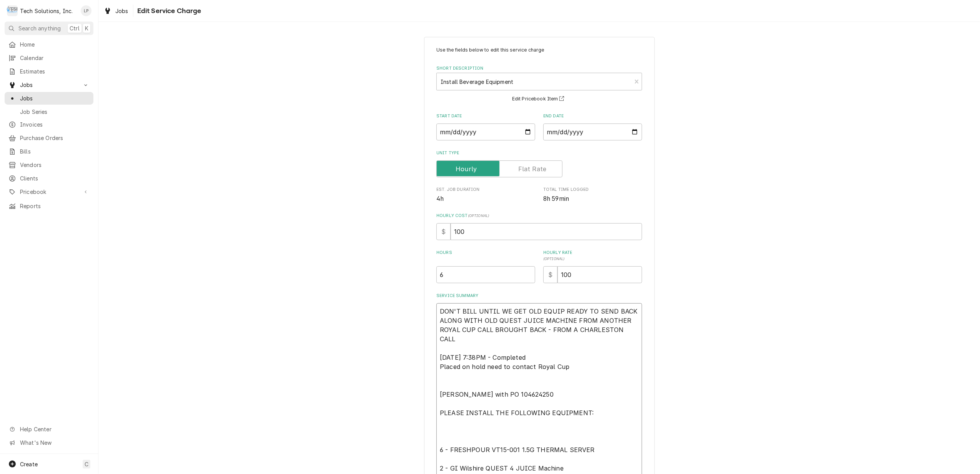
type textarea "x"
type textarea "DON'T BILL UNTIL WE GET OLD EQUIP READY TO SEND BACK ALONG WITH OLD QUEST JUICE…"
paste textarea "Coleton has signed paper work. On units installed and new units they wanted to …"
type textarea "x"
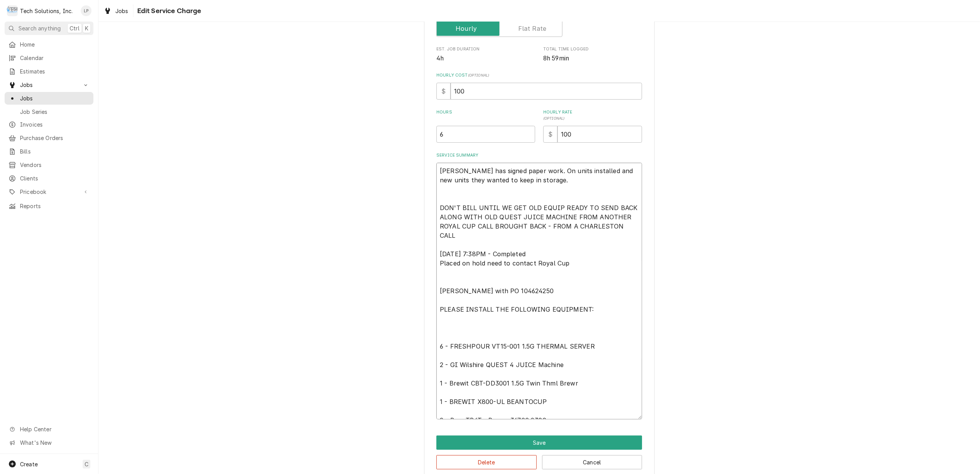
scroll to position [153, 0]
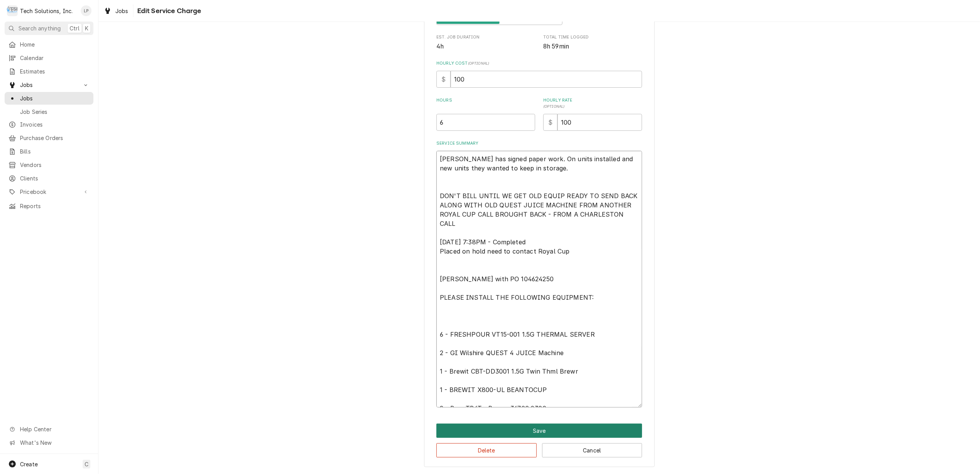
type textarea "Coleton has signed paper work. On units installed and new units they wanted to …"
click at [546, 428] on button "Save" at bounding box center [539, 430] width 206 height 14
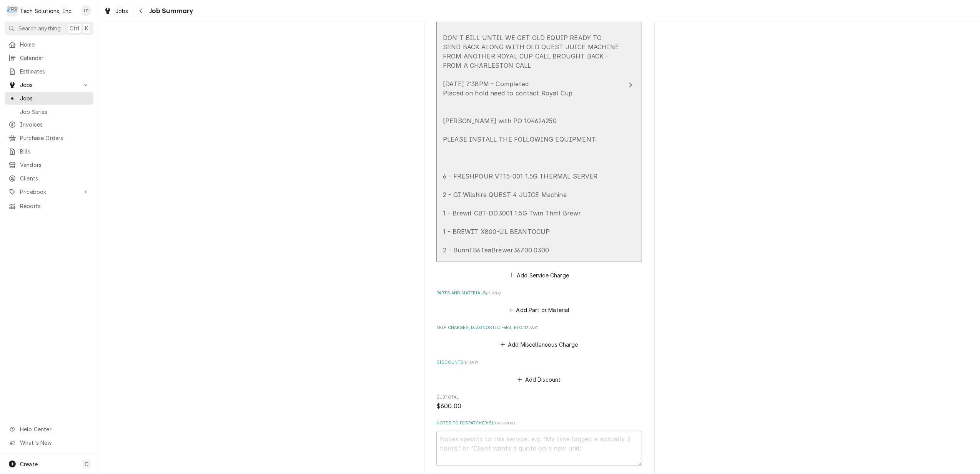
scroll to position [461, 0]
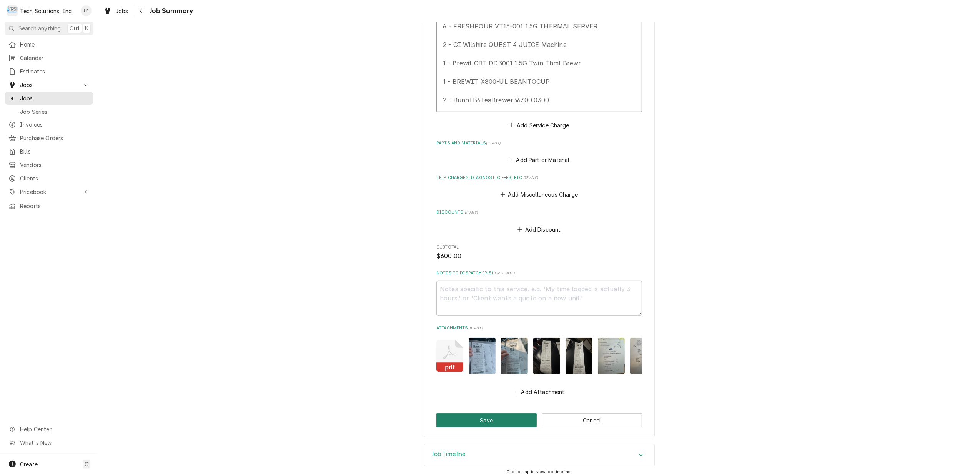
click at [483, 427] on button "Save" at bounding box center [486, 420] width 100 height 14
type textarea "x"
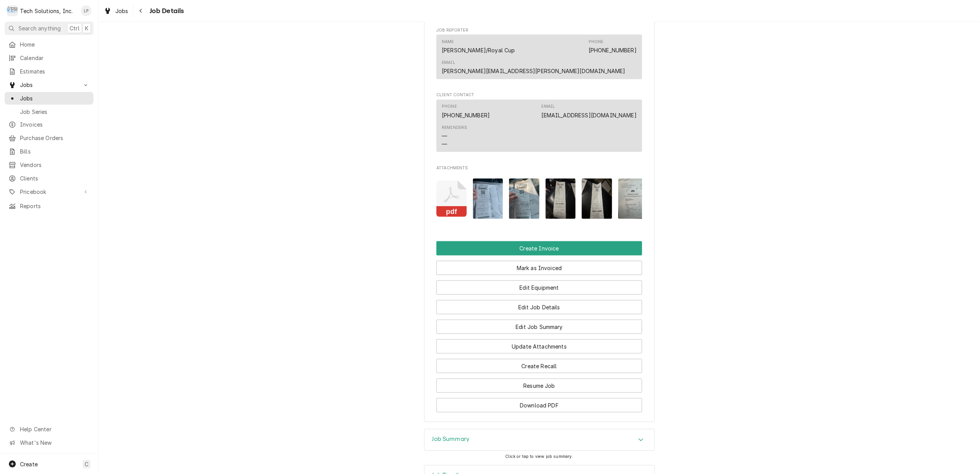
scroll to position [820, 0]
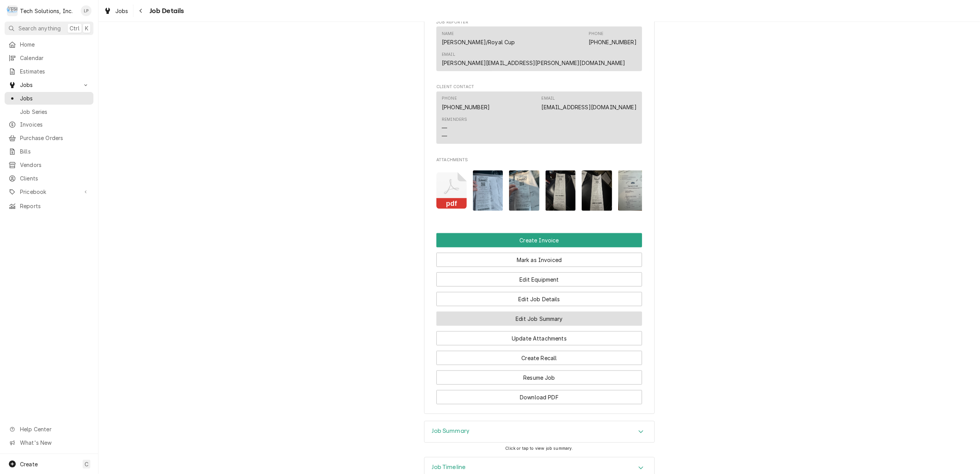
click at [561, 318] on button "Edit Job Summary" at bounding box center [539, 318] width 206 height 14
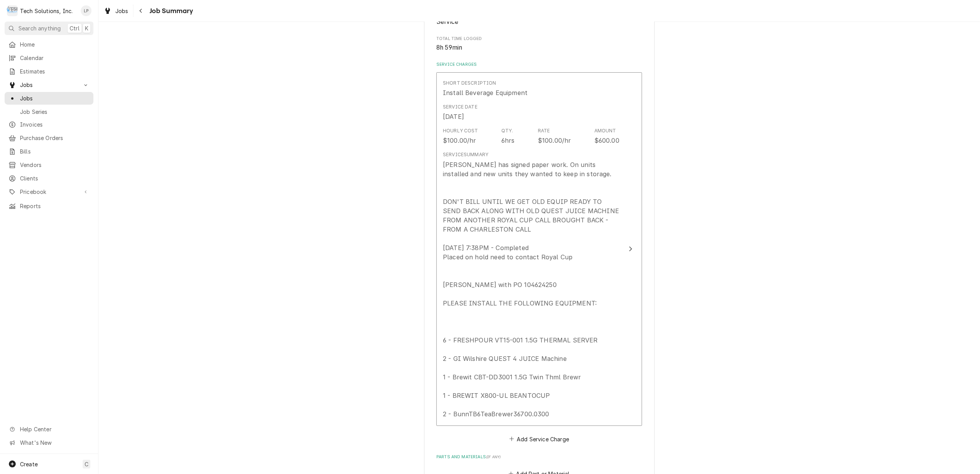
scroll to position [477, 0]
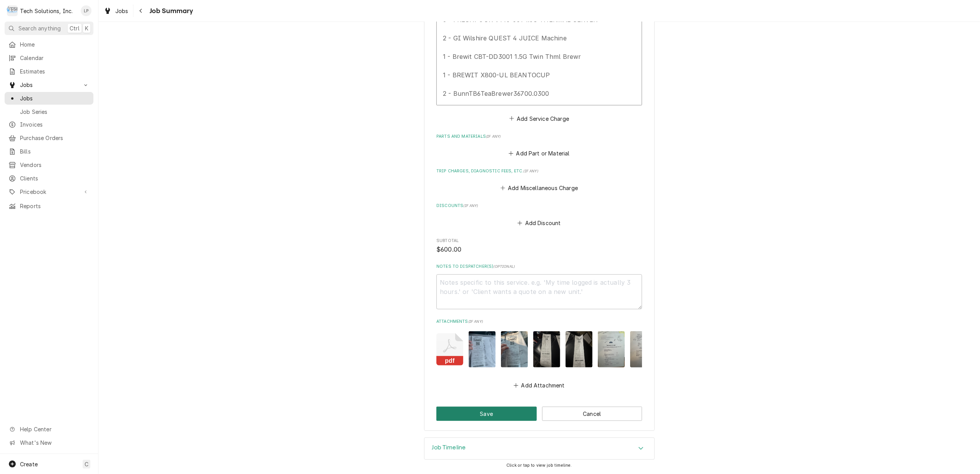
click at [504, 409] on button "Save" at bounding box center [486, 413] width 100 height 14
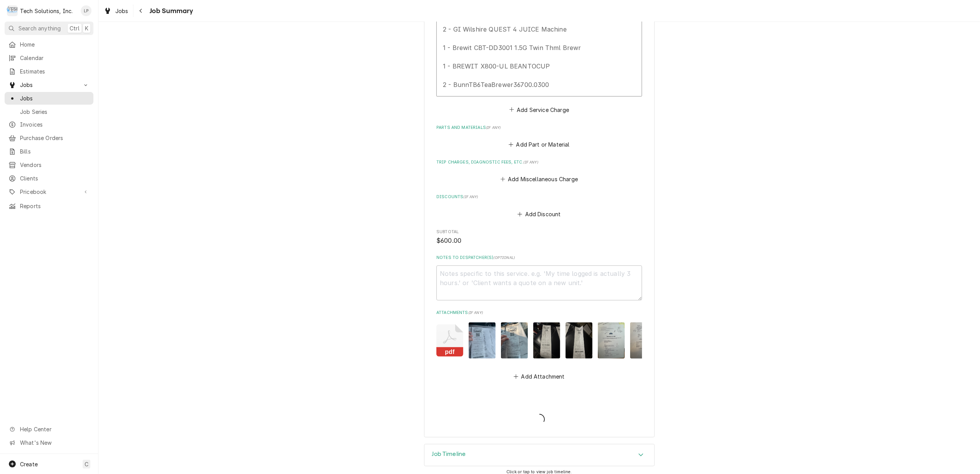
type textarea "x"
